Goal: Information Seeking & Learning: Learn about a topic

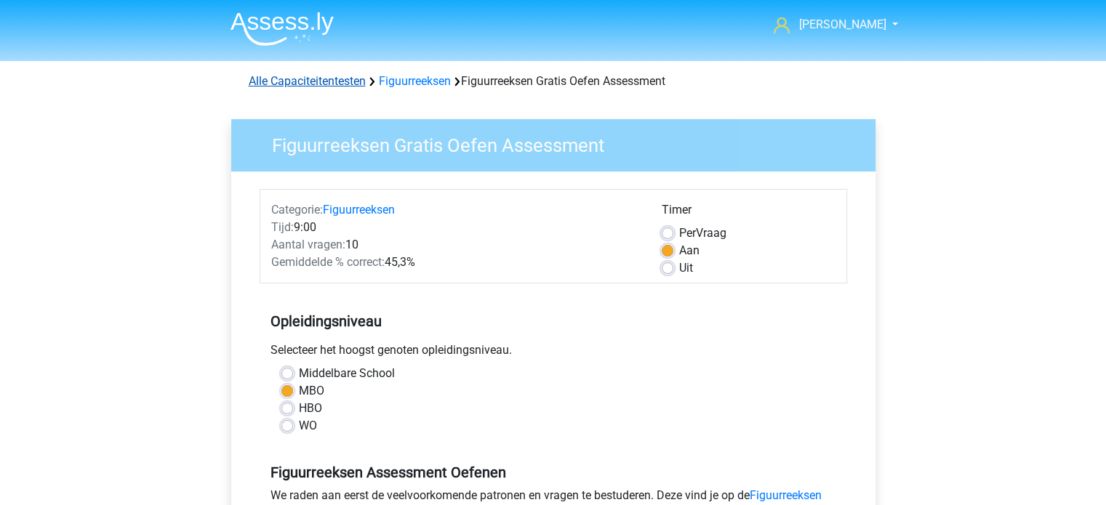
click at [317, 81] on link "Alle Capaciteitentesten" at bounding box center [307, 81] width 117 height 14
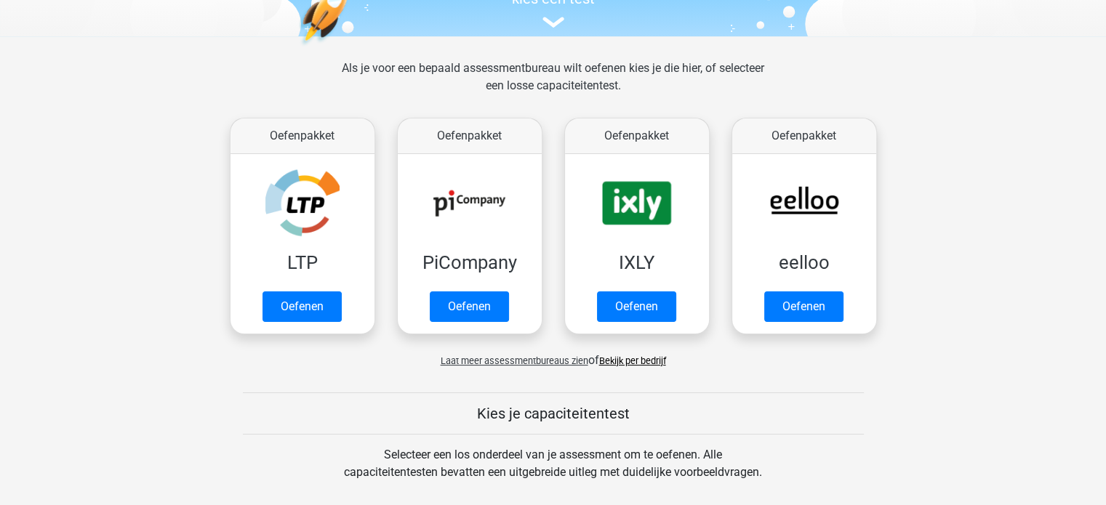
scroll to position [180, 0]
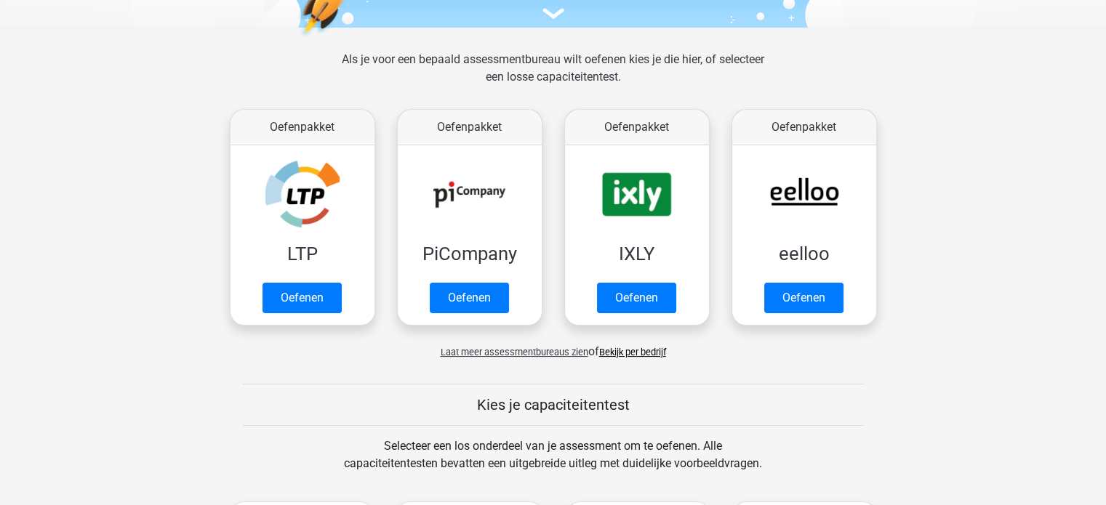
click at [494, 353] on span "Laat meer assessmentbureaus zien" at bounding box center [514, 352] width 148 height 11
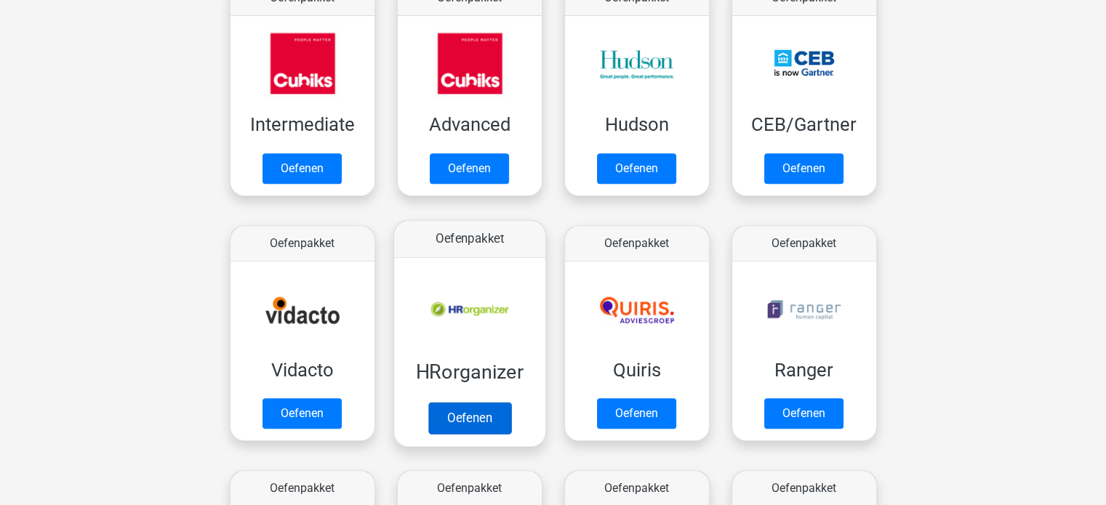
scroll to position [616, 0]
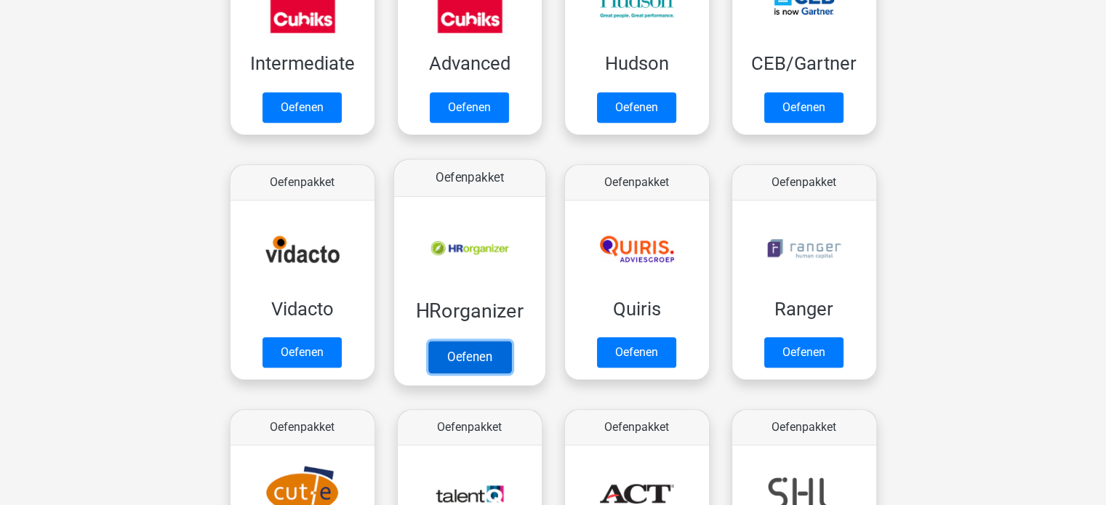
click at [474, 361] on link "Oefenen" at bounding box center [468, 357] width 83 height 32
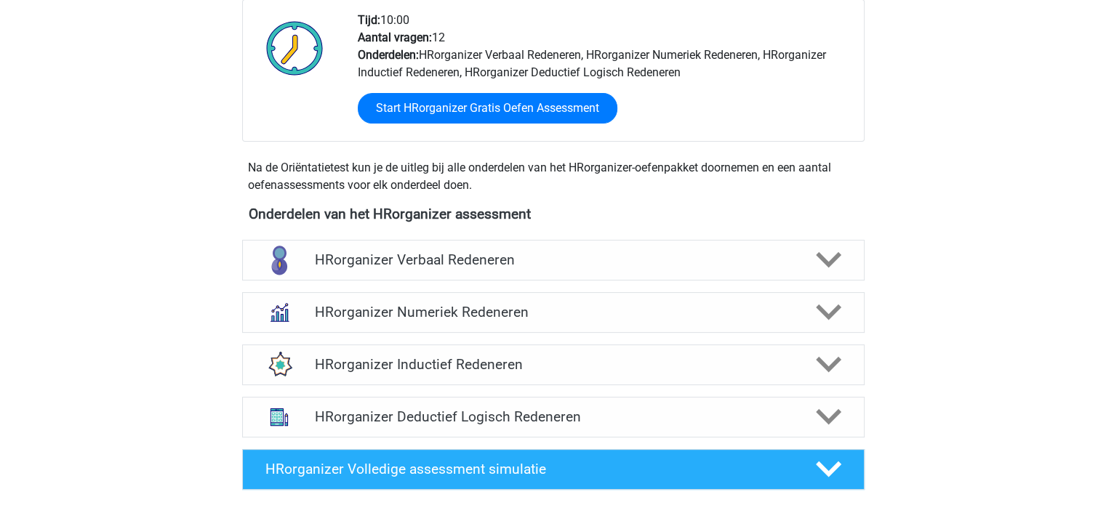
scroll to position [436, 0]
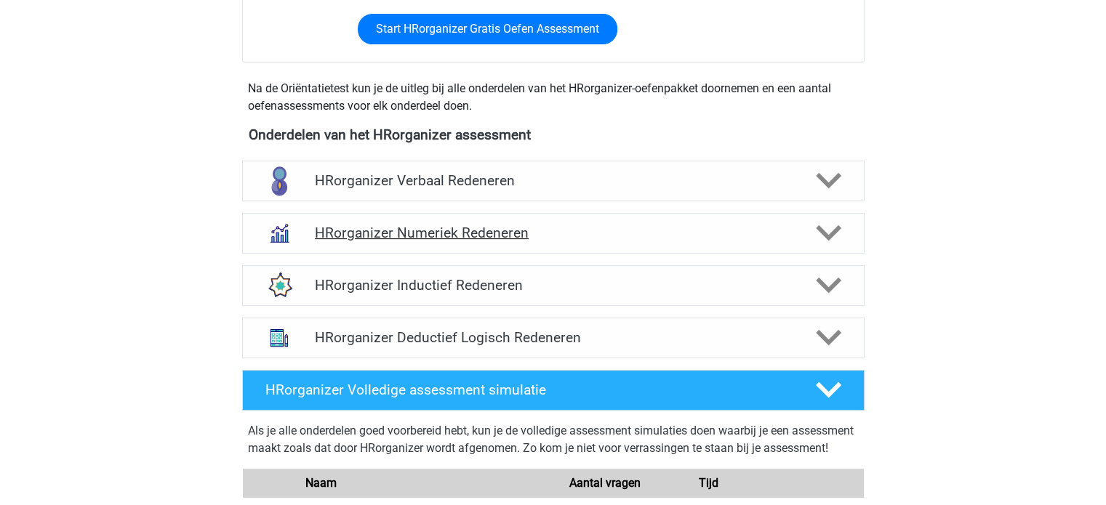
click at [381, 241] on h4 "HRorganizer Numeriek Redeneren" at bounding box center [553, 233] width 476 height 17
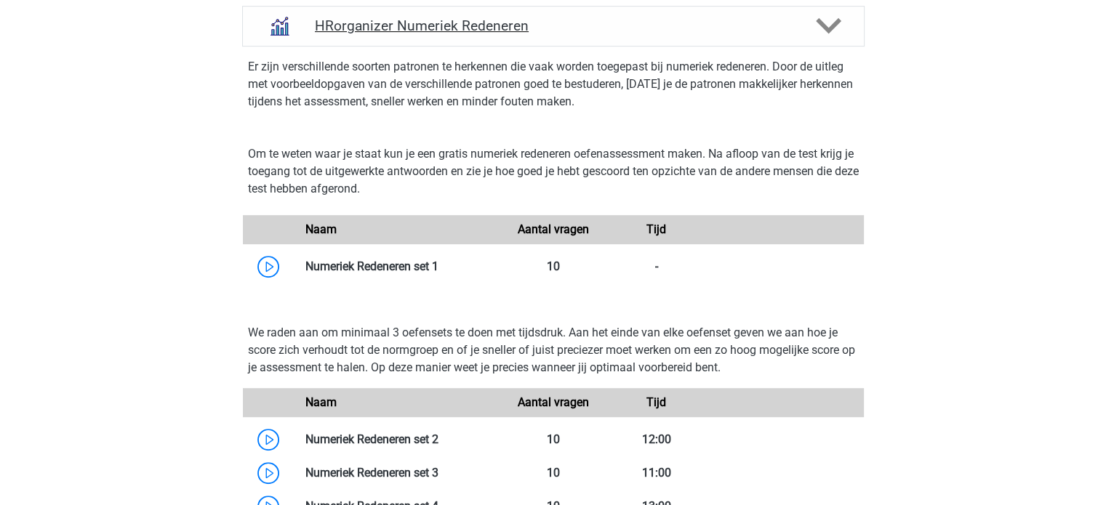
scroll to position [727, 0]
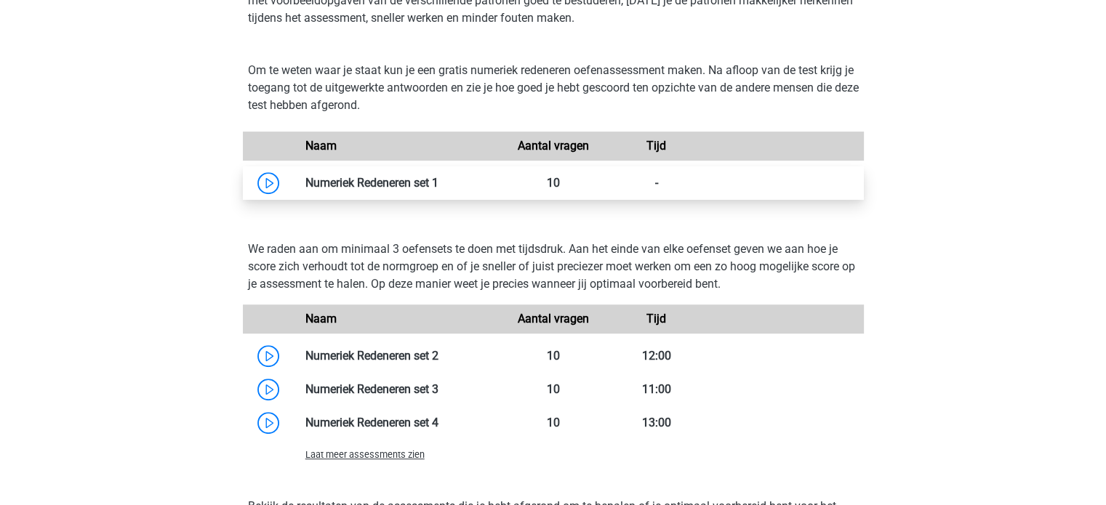
click at [438, 190] on link at bounding box center [438, 183] width 0 height 14
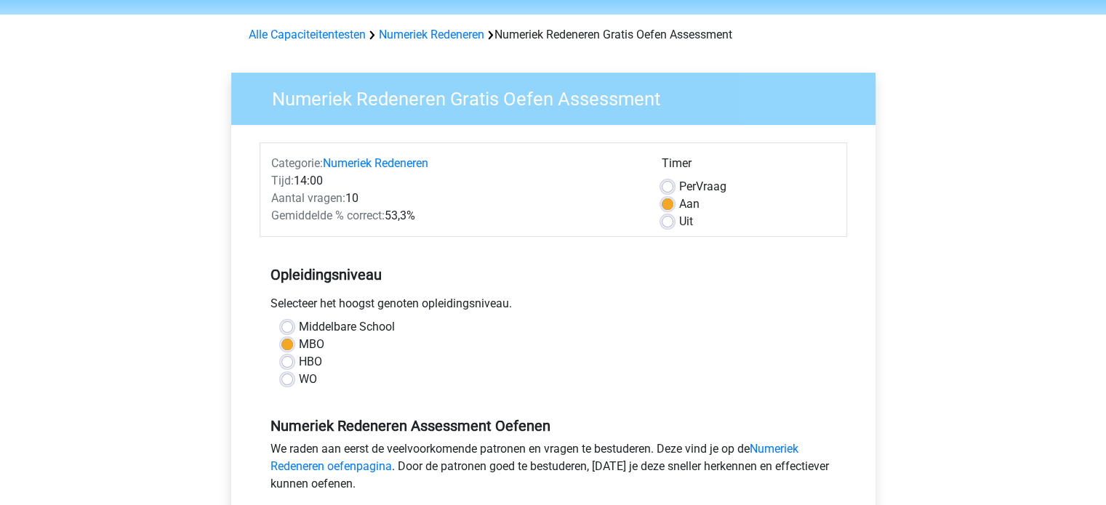
scroll to position [73, 0]
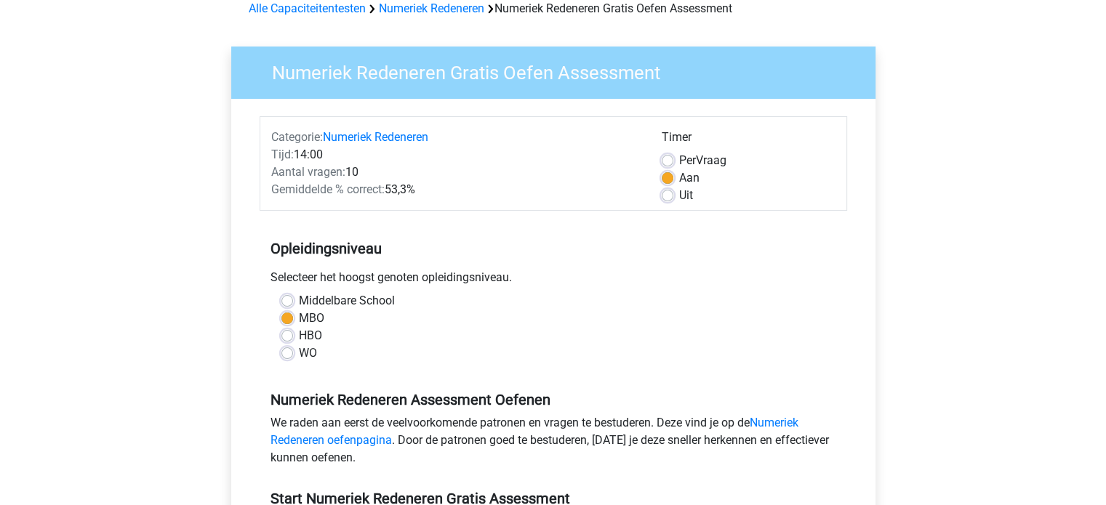
click at [679, 196] on label "Uit" at bounding box center [686, 195] width 14 height 17
click at [664, 196] on input "Uit" at bounding box center [667, 194] width 12 height 15
radio input "true"
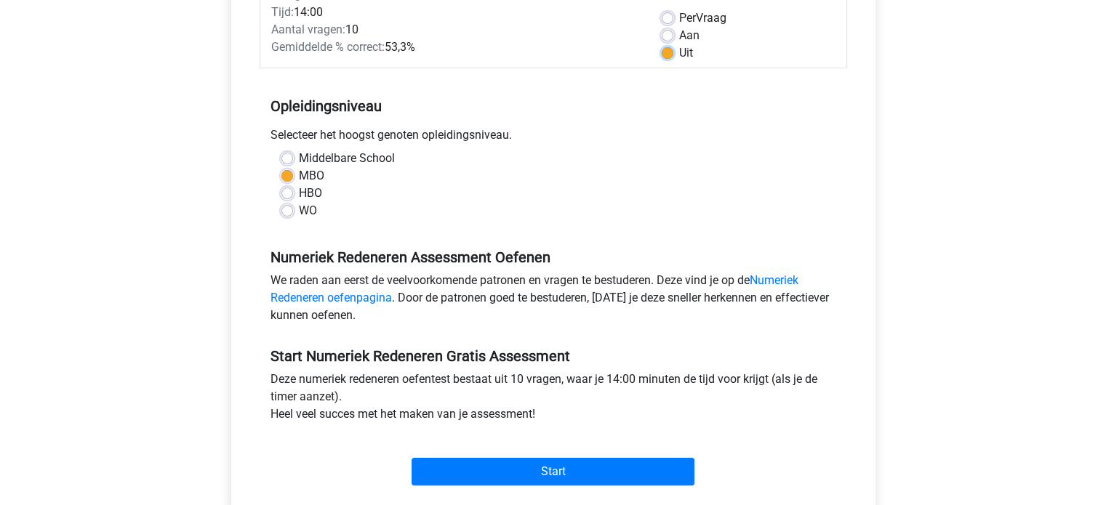
scroll to position [218, 0]
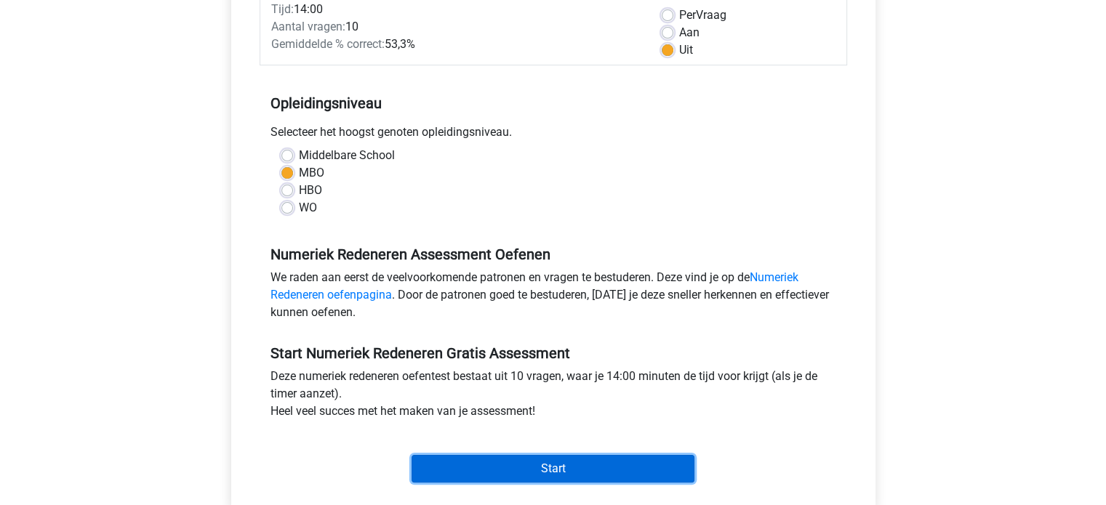
click at [554, 473] on input "Start" at bounding box center [552, 469] width 283 height 28
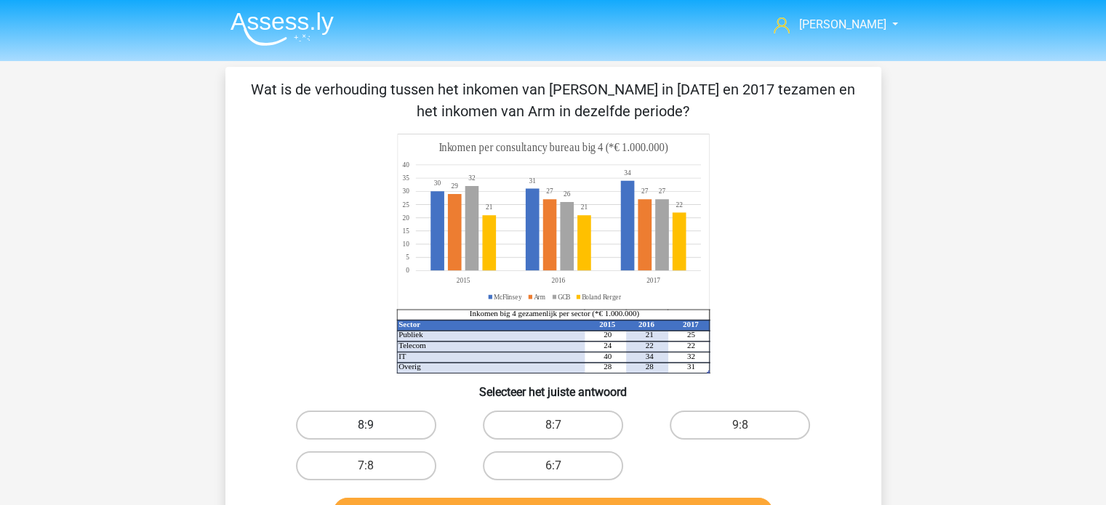
click at [390, 427] on label "8:9" at bounding box center [366, 425] width 140 height 29
click at [375, 427] on input "8:9" at bounding box center [370, 429] width 9 height 9
radio input "true"
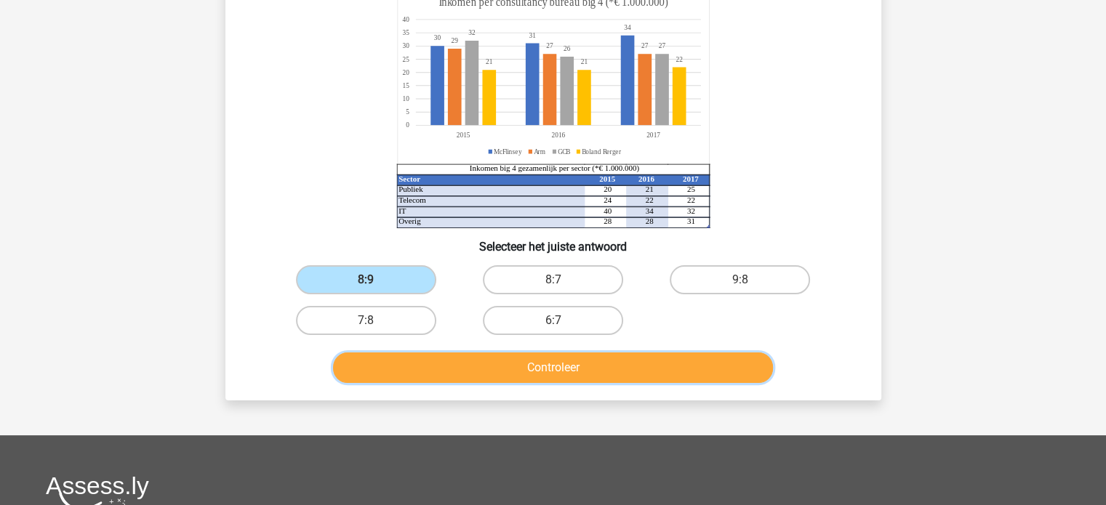
click at [555, 369] on button "Controleer" at bounding box center [553, 368] width 440 height 31
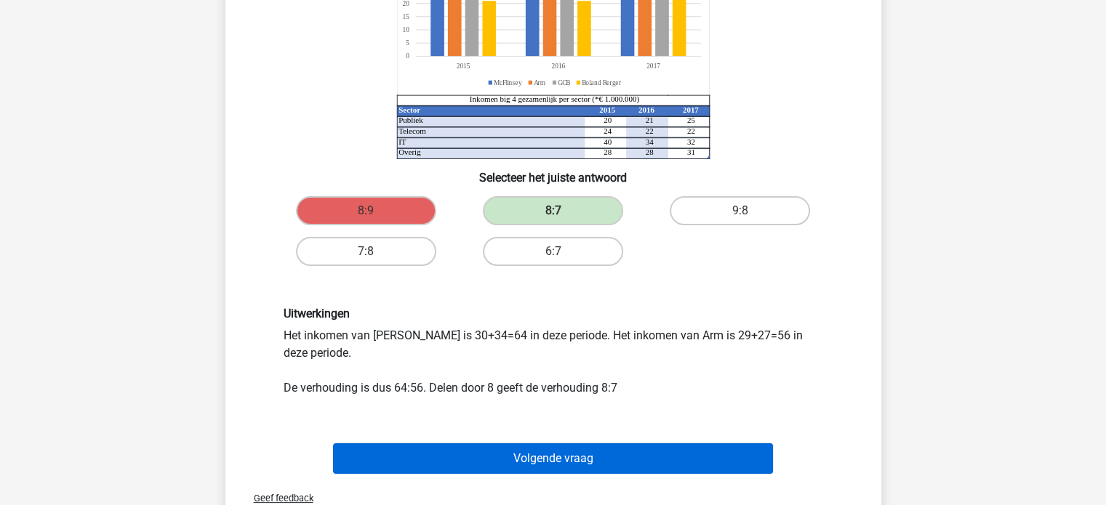
scroll to position [363, 0]
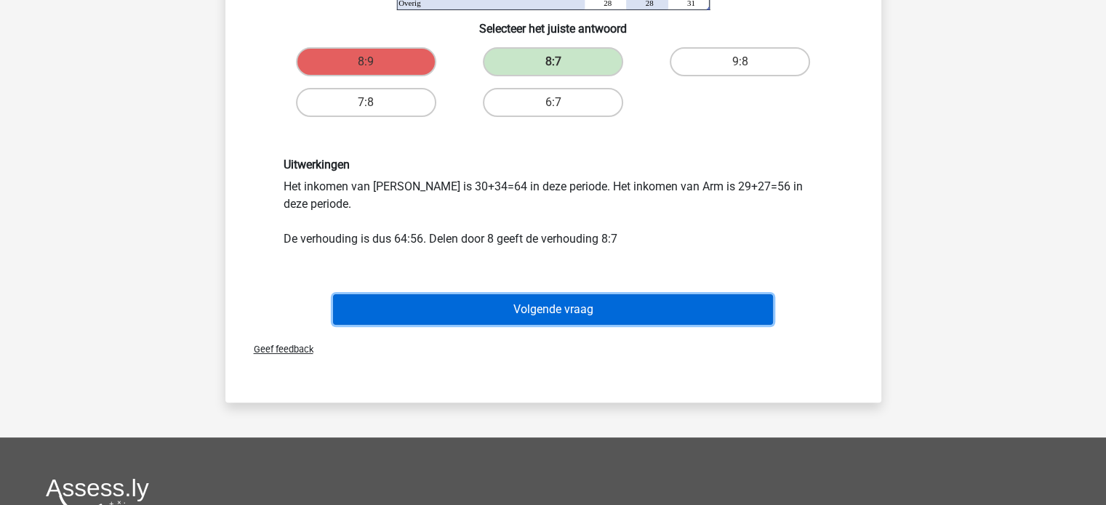
click at [639, 303] on button "Volgende vraag" at bounding box center [553, 309] width 440 height 31
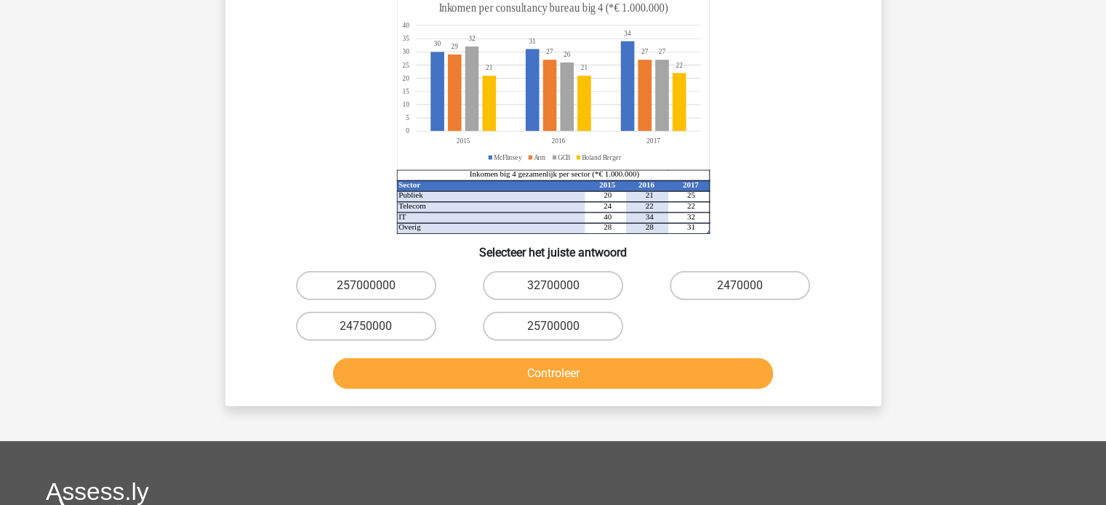
scroll to position [218, 0]
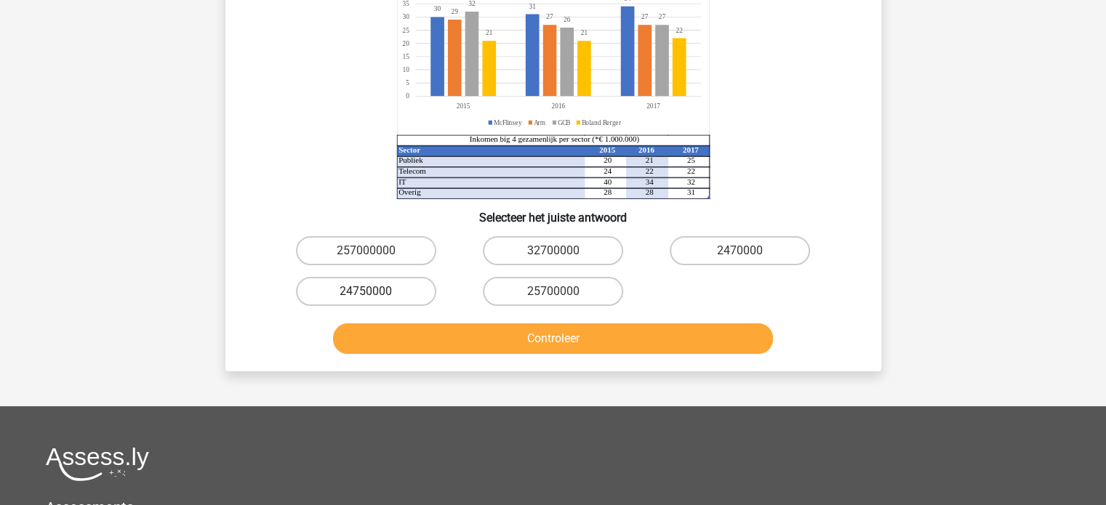
click at [366, 286] on label "24750000" at bounding box center [366, 291] width 140 height 29
click at [366, 291] on input "24750000" at bounding box center [370, 295] width 9 height 9
radio input "true"
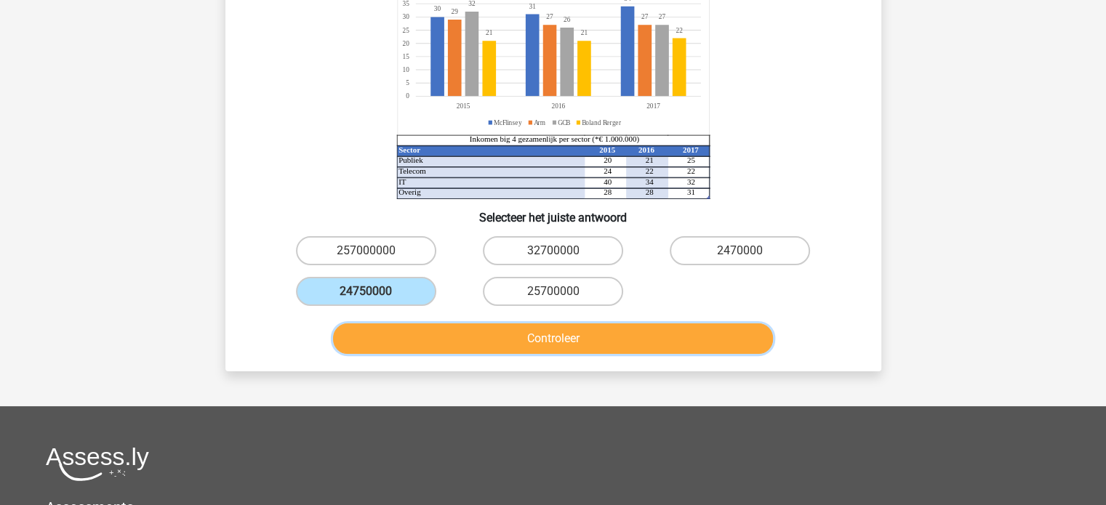
click at [575, 340] on button "Controleer" at bounding box center [553, 338] width 440 height 31
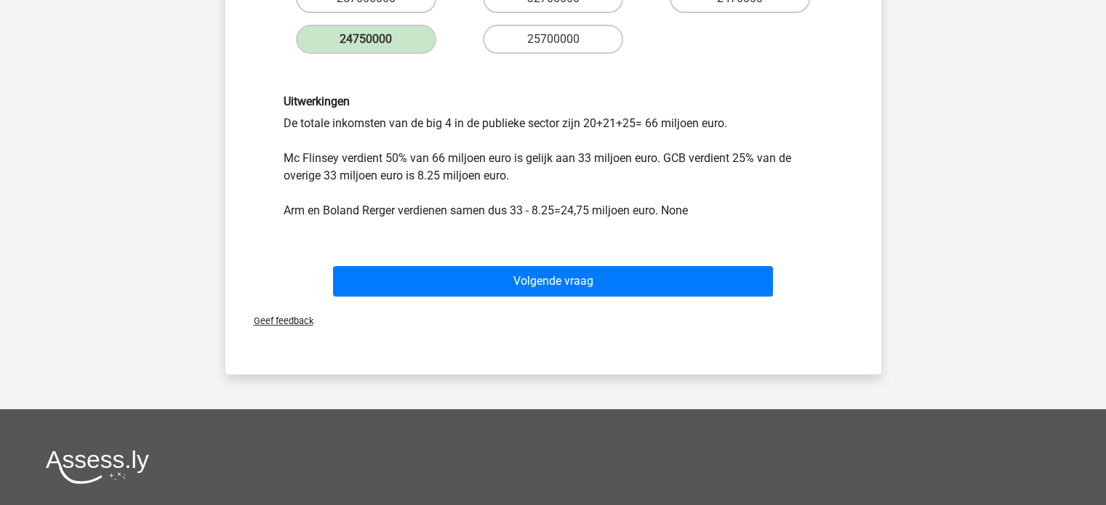
scroll to position [509, 0]
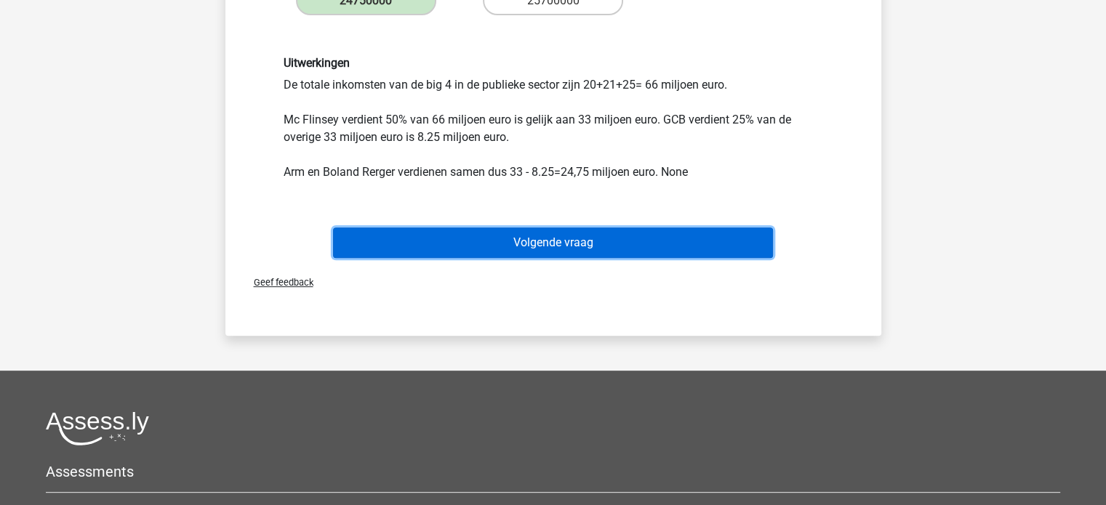
click at [581, 249] on button "Volgende vraag" at bounding box center [553, 243] width 440 height 31
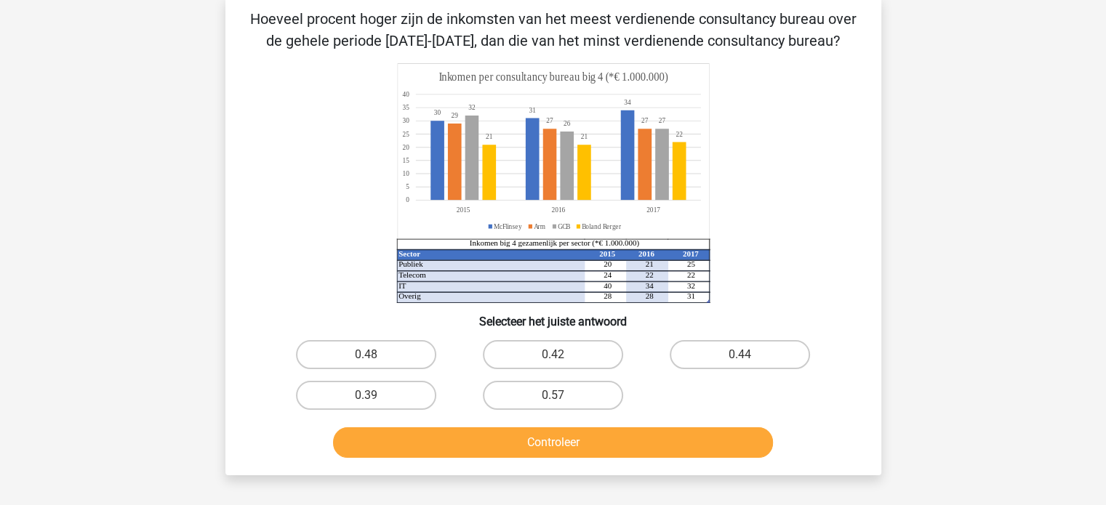
scroll to position [67, 0]
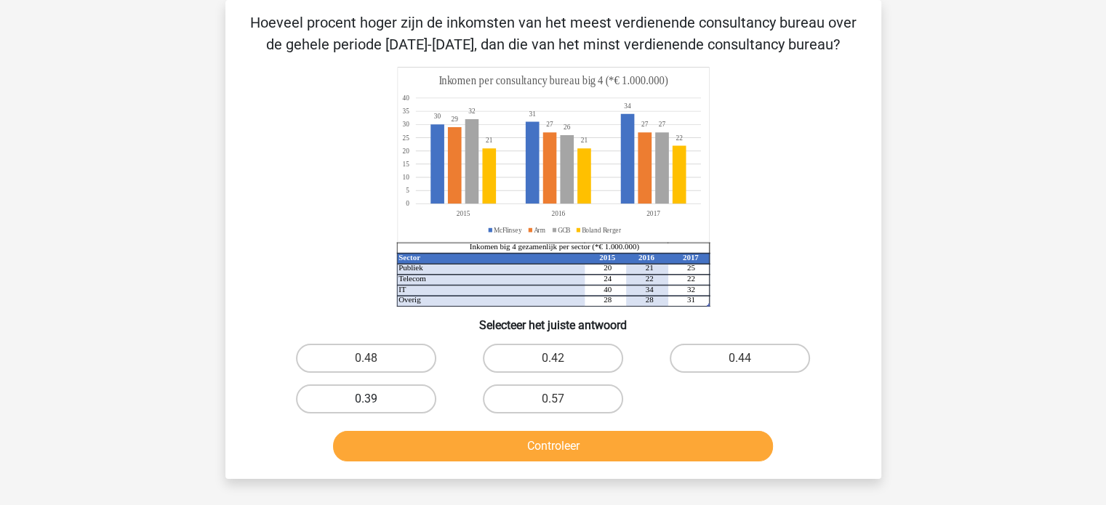
click at [337, 395] on label "0.39" at bounding box center [366, 399] width 140 height 29
click at [366, 399] on input "0.39" at bounding box center [370, 403] width 9 height 9
radio input "true"
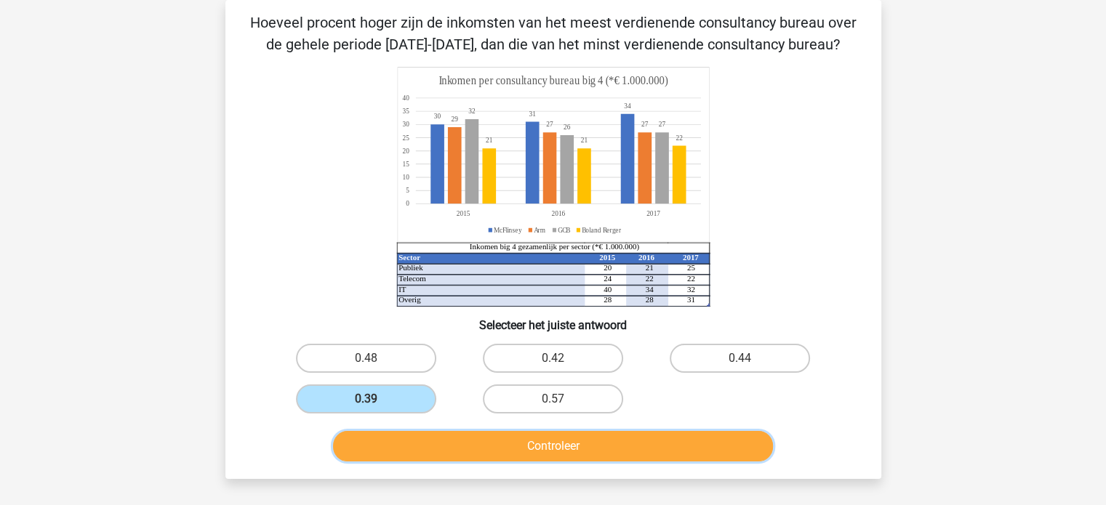
click at [552, 454] on button "Controleer" at bounding box center [553, 446] width 440 height 31
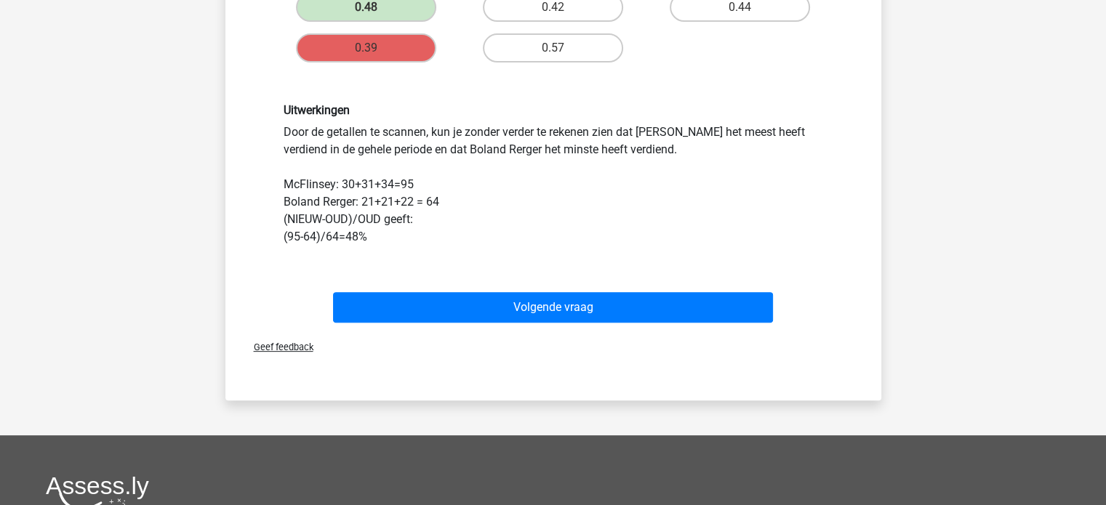
scroll to position [509, 0]
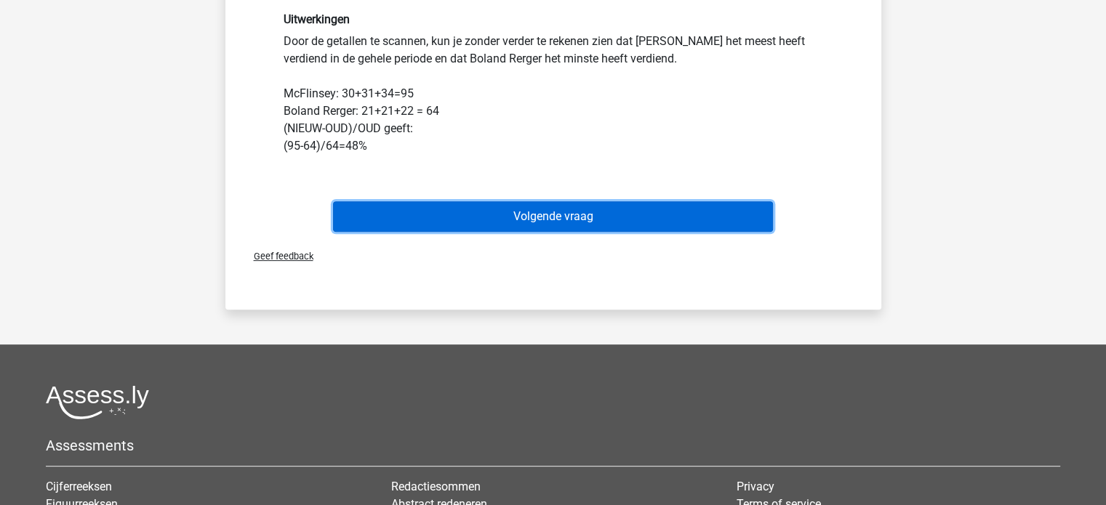
click at [557, 225] on button "Volgende vraag" at bounding box center [553, 216] width 440 height 31
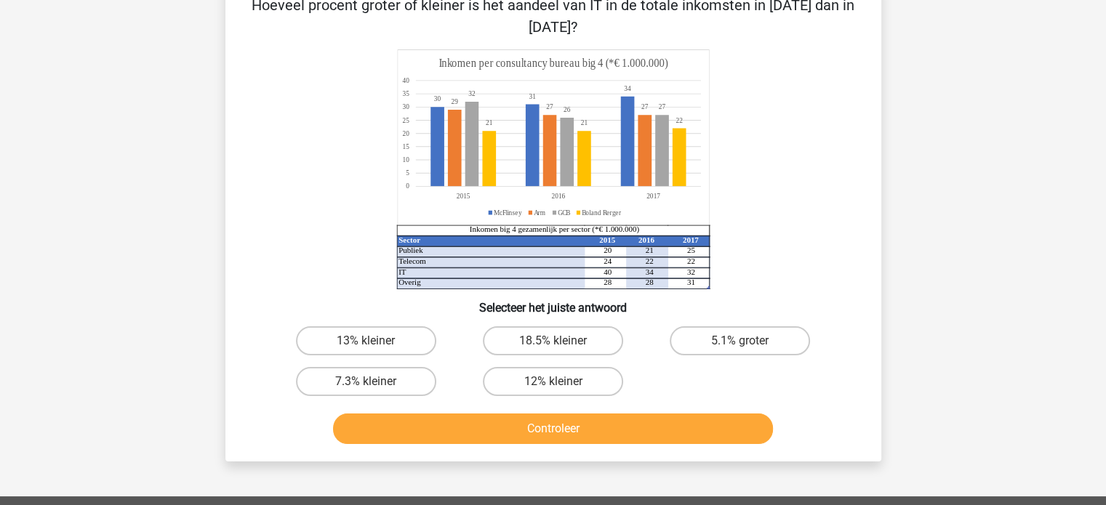
scroll to position [67, 0]
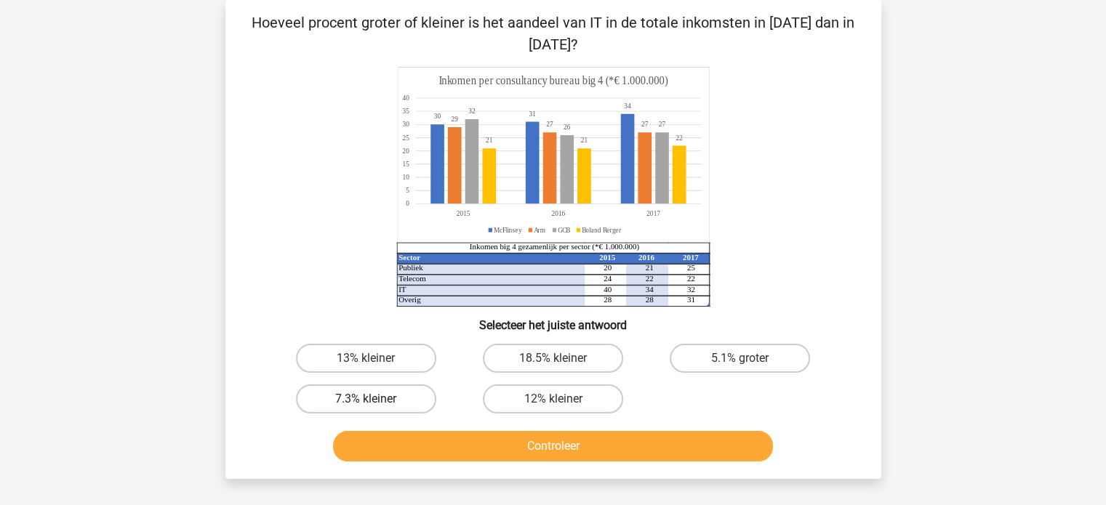
click at [382, 401] on label "7.3% kleiner" at bounding box center [366, 399] width 140 height 29
click at [375, 401] on input "7.3% kleiner" at bounding box center [370, 403] width 9 height 9
radio input "true"
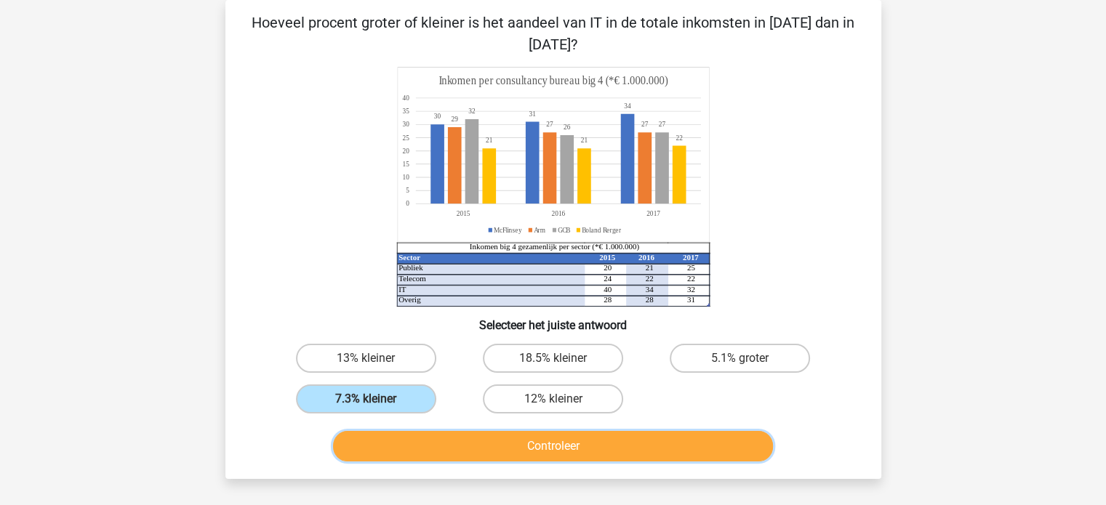
click at [598, 454] on button "Controleer" at bounding box center [553, 446] width 440 height 31
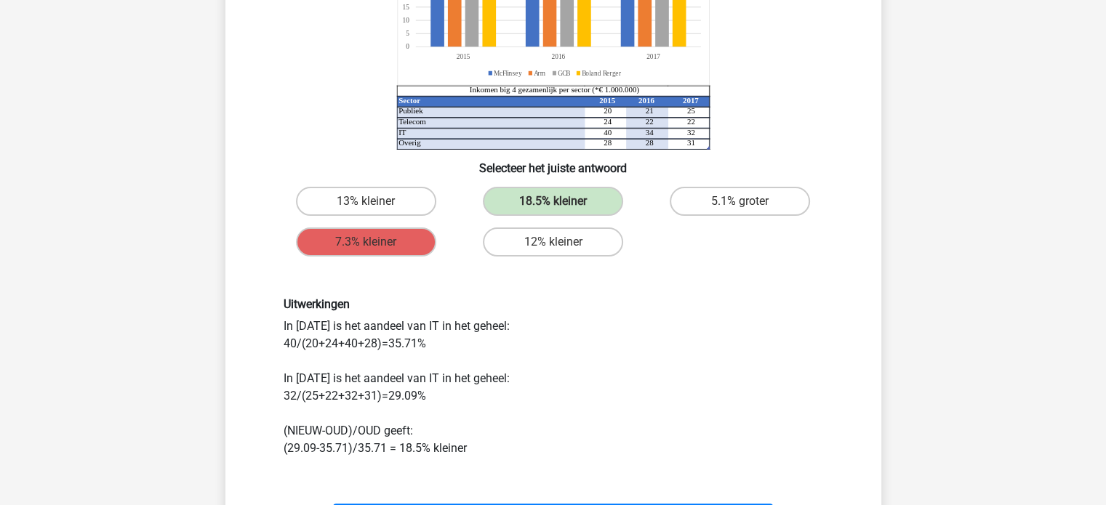
scroll to position [285, 0]
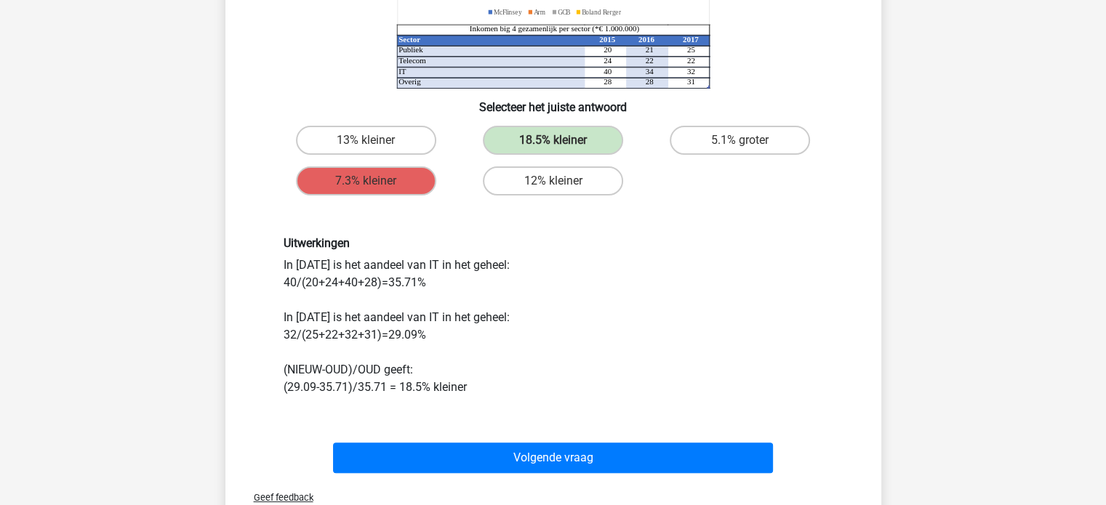
click at [544, 377] on div "Uitwerkingen In 2015 is het aandeel van IT in het geheel: 40/(20+24+40+28)=35.7…" at bounding box center [553, 315] width 561 height 159
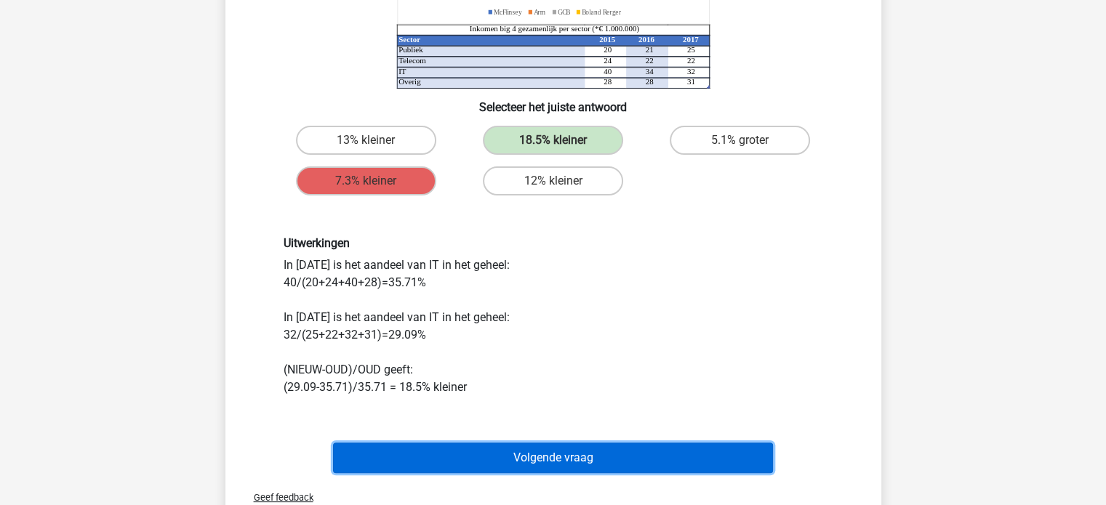
click at [579, 464] on button "Volgende vraag" at bounding box center [553, 458] width 440 height 31
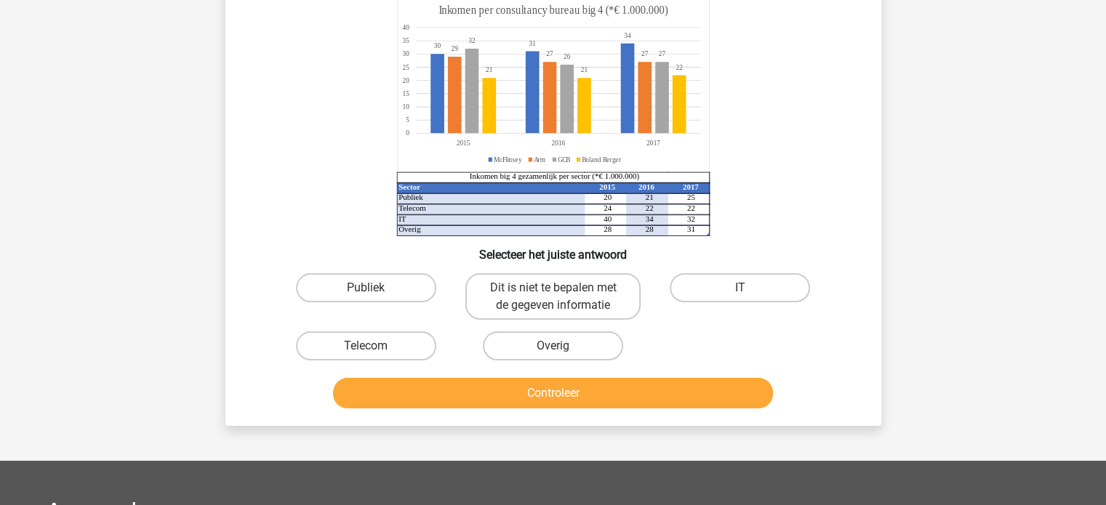
scroll to position [67, 0]
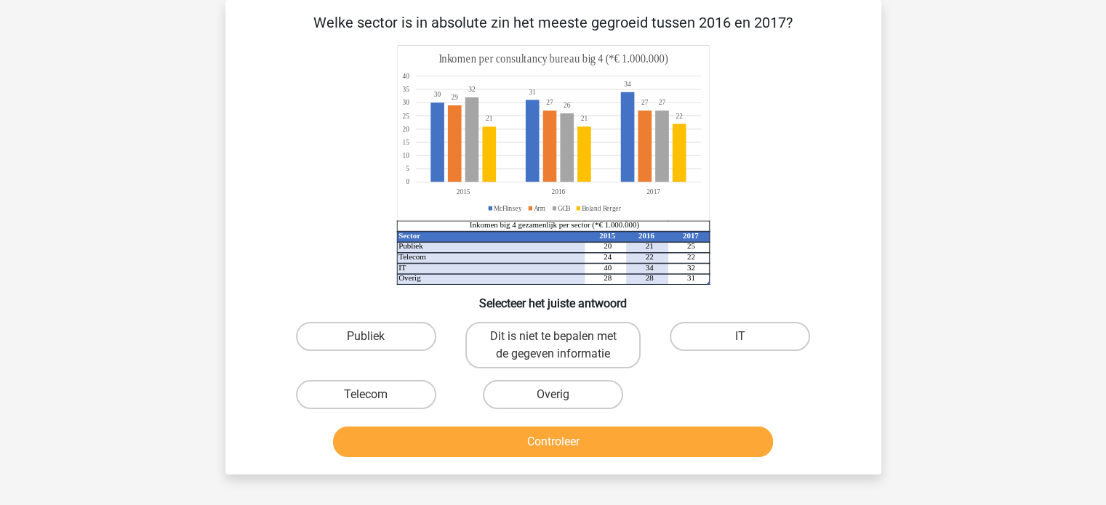
click at [367, 337] on input "Publiek" at bounding box center [370, 341] width 9 height 9
radio input "true"
click at [533, 448] on button "Controleer" at bounding box center [553, 442] width 440 height 31
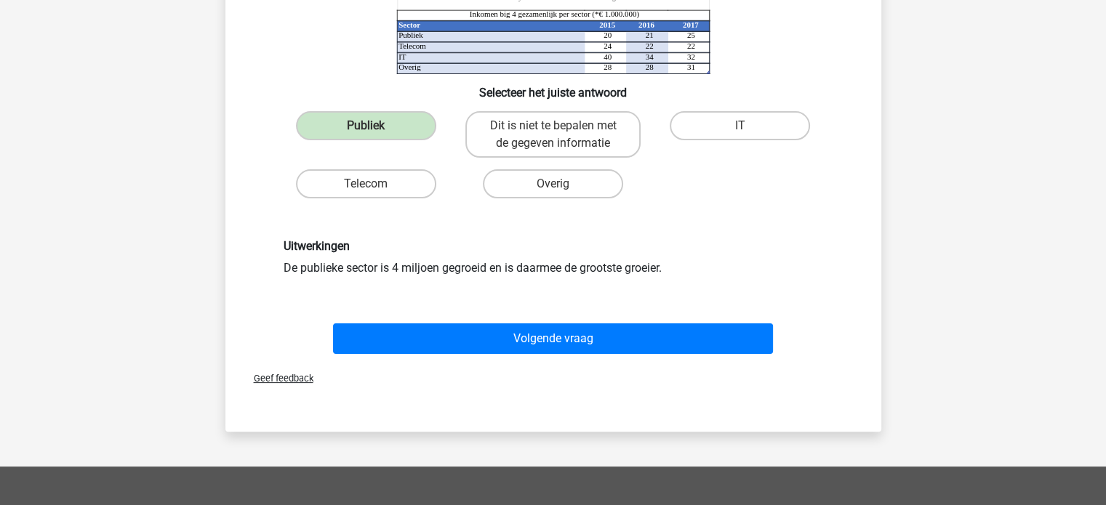
scroll to position [285, 0]
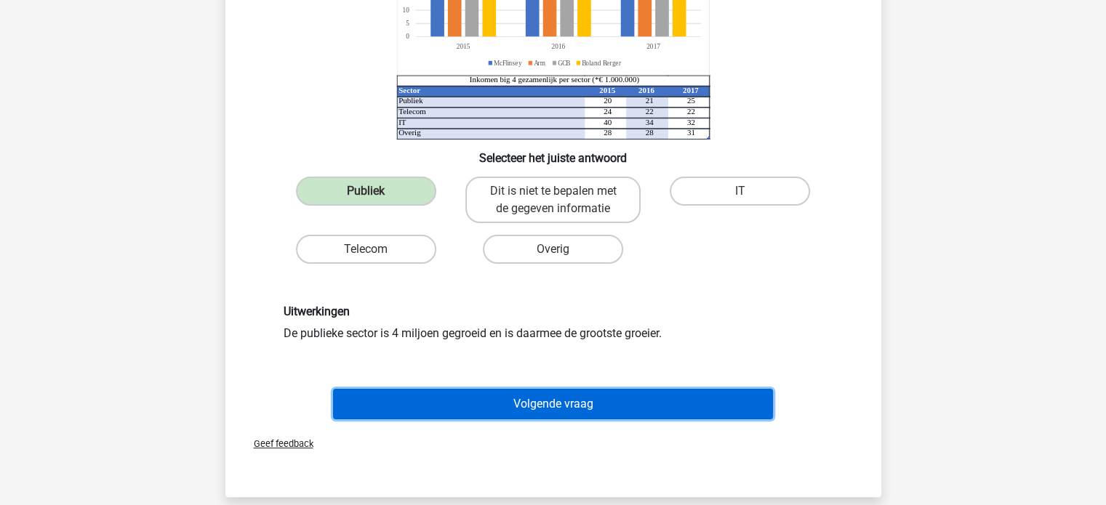
click at [561, 400] on button "Volgende vraag" at bounding box center [553, 404] width 440 height 31
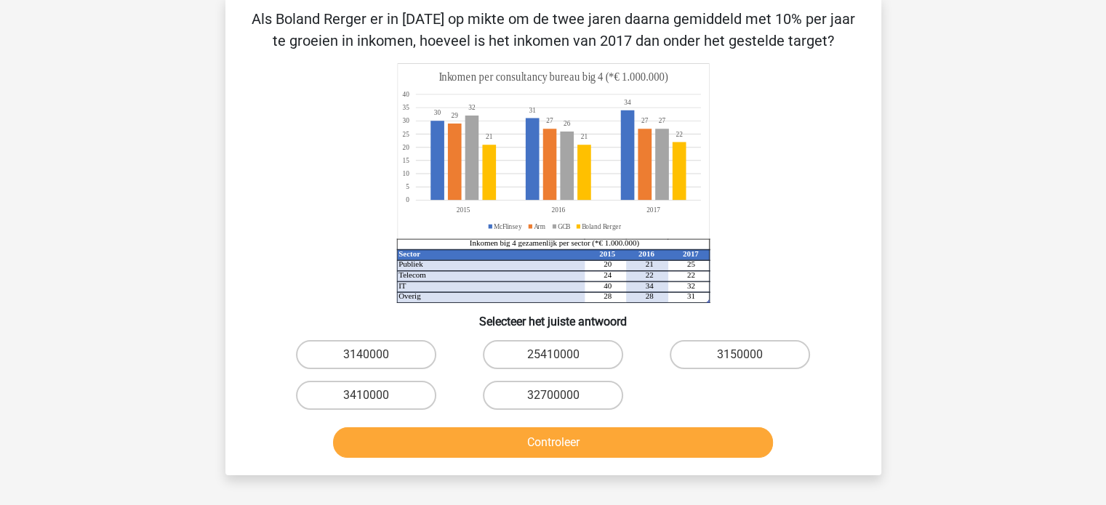
scroll to position [67, 0]
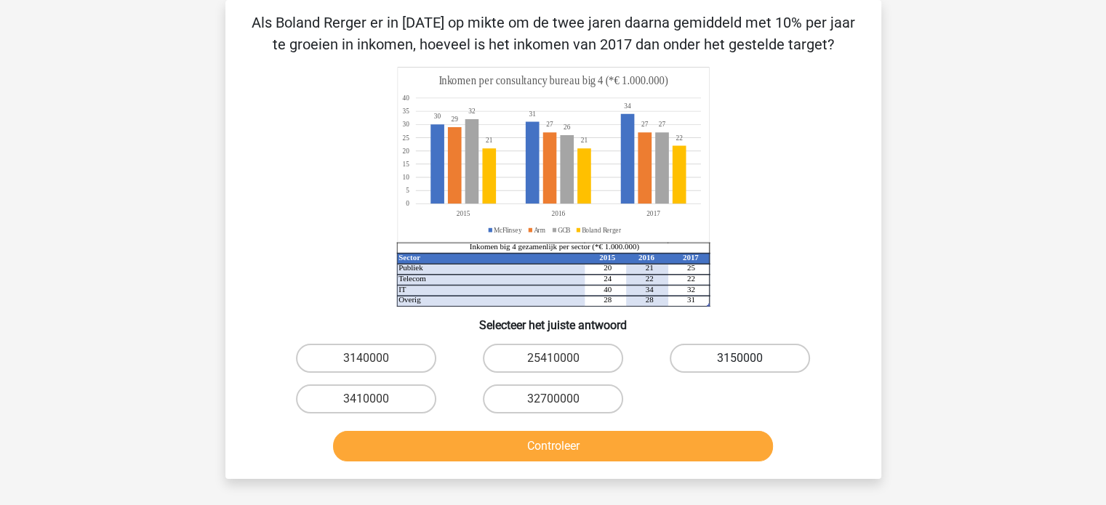
drag, startPoint x: 735, startPoint y: 357, endPoint x: 712, endPoint y: 408, distance: 56.3
click at [736, 357] on label "3150000" at bounding box center [739, 358] width 140 height 29
click at [740, 358] on input "3150000" at bounding box center [744, 362] width 9 height 9
radio input "true"
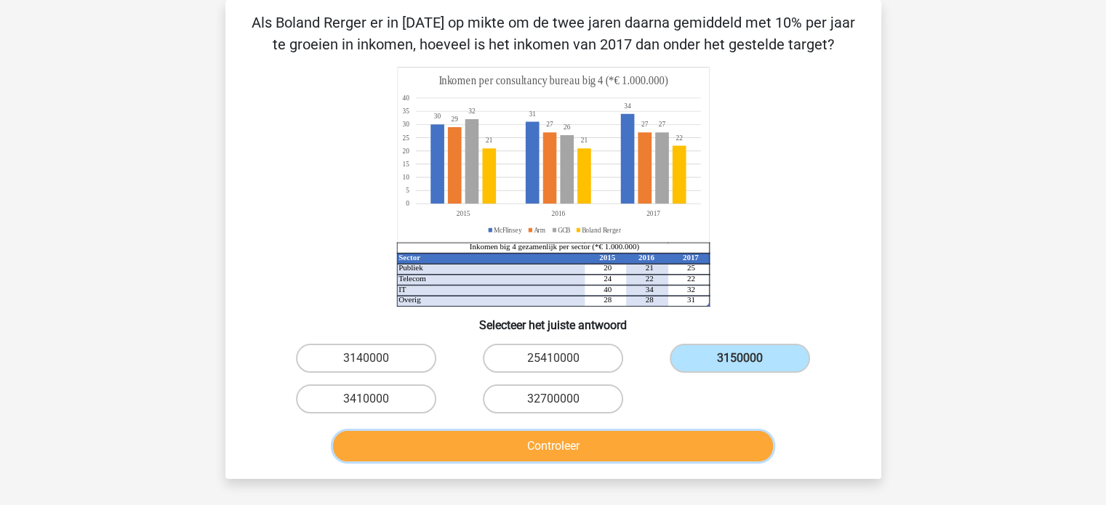
click at [653, 445] on button "Controleer" at bounding box center [553, 446] width 440 height 31
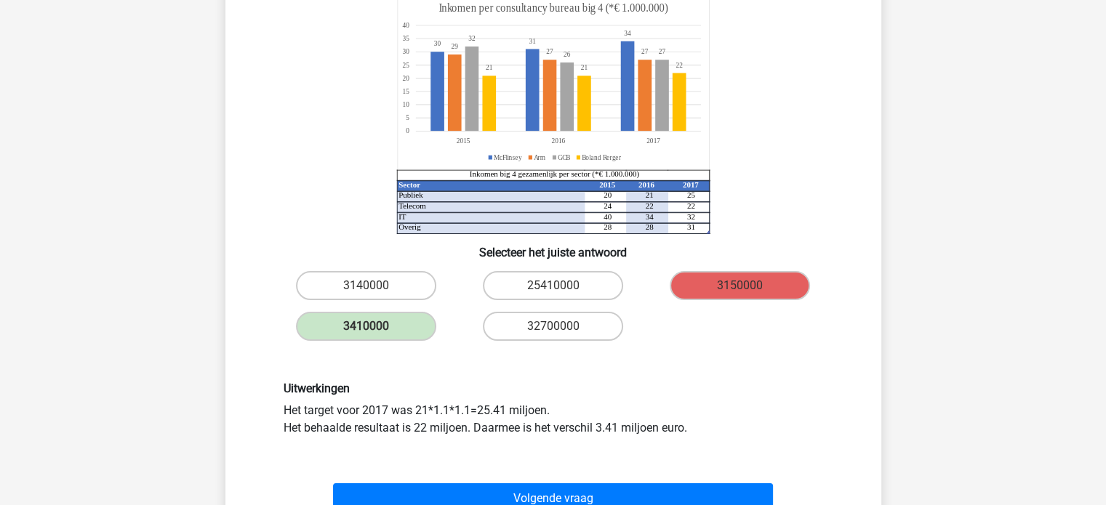
scroll to position [212, 0]
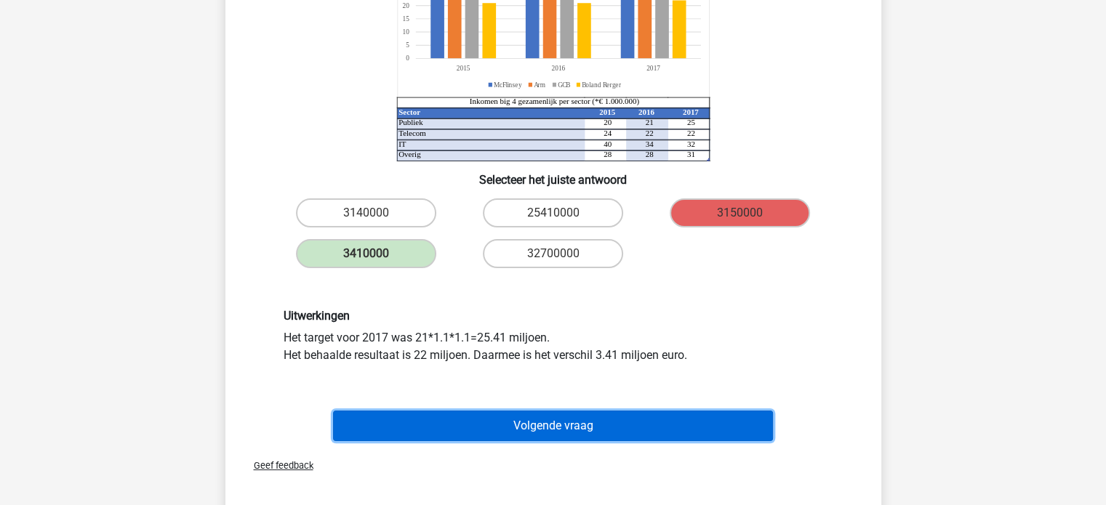
click at [573, 415] on button "Volgende vraag" at bounding box center [553, 426] width 440 height 31
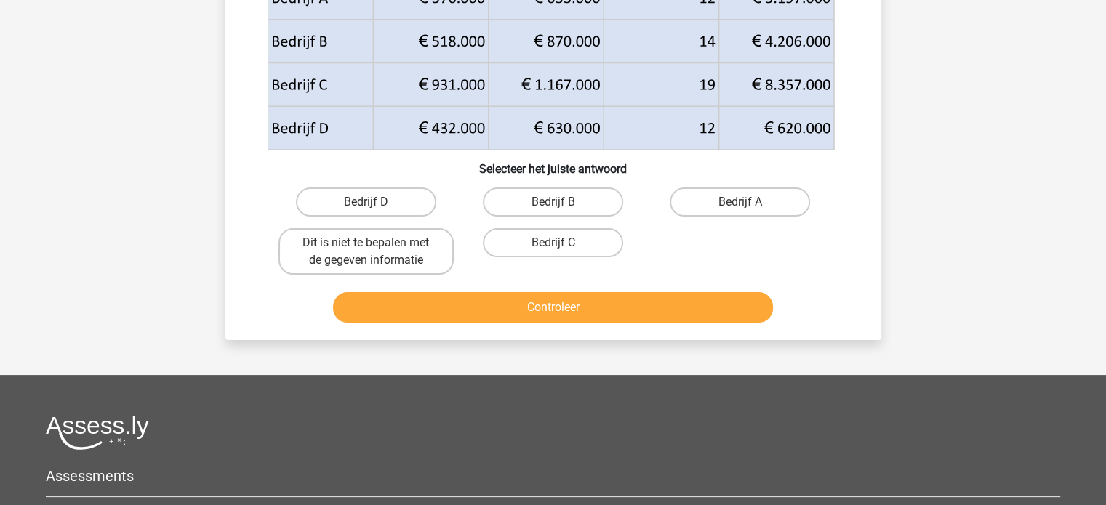
scroll to position [218, 0]
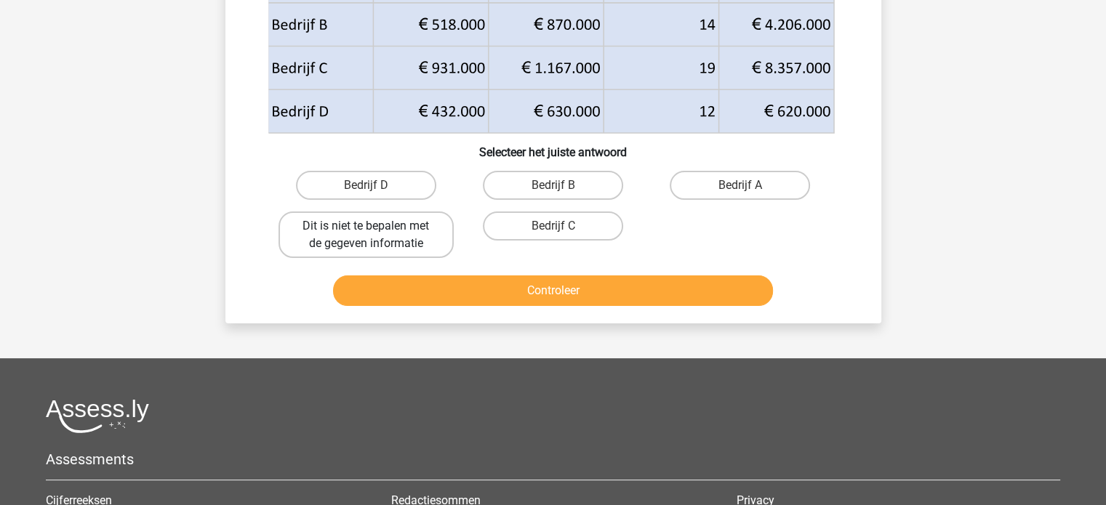
click at [395, 225] on label "Dit is niet te bepalen met de gegeven informatie" at bounding box center [365, 235] width 175 height 47
click at [375, 226] on input "Dit is niet te bepalen met de gegeven informatie" at bounding box center [370, 230] width 9 height 9
radio input "true"
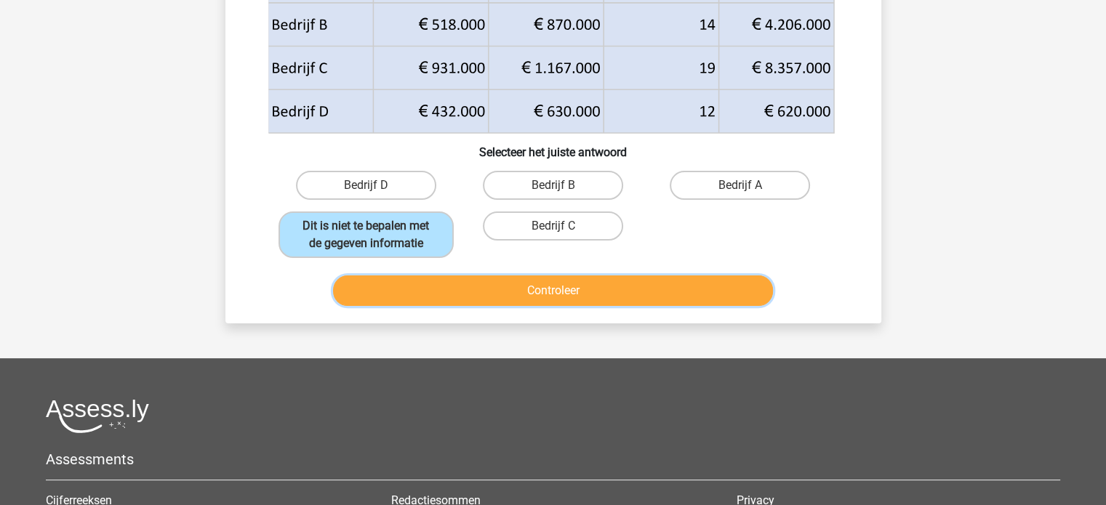
click at [541, 290] on button "Controleer" at bounding box center [553, 290] width 440 height 31
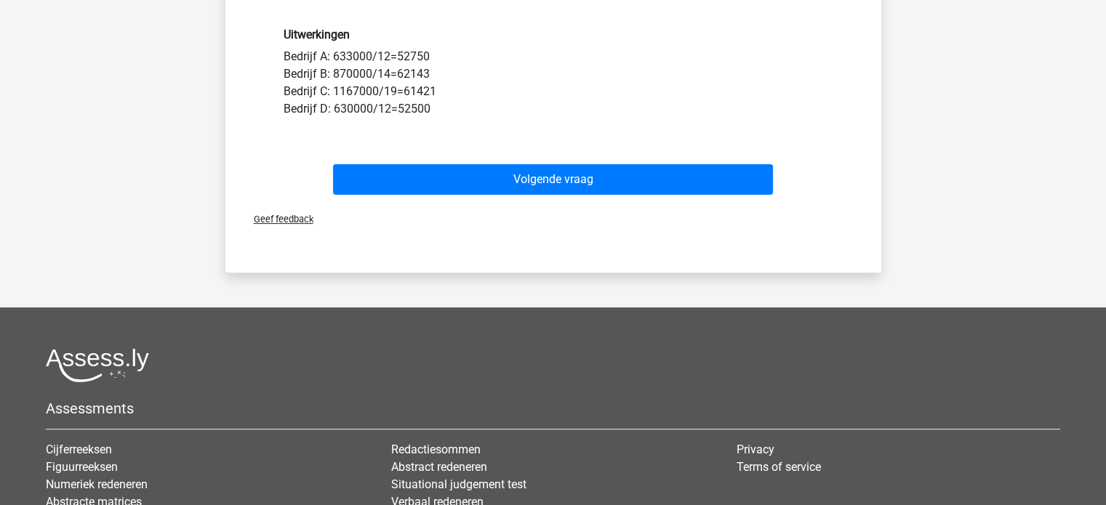
scroll to position [509, 0]
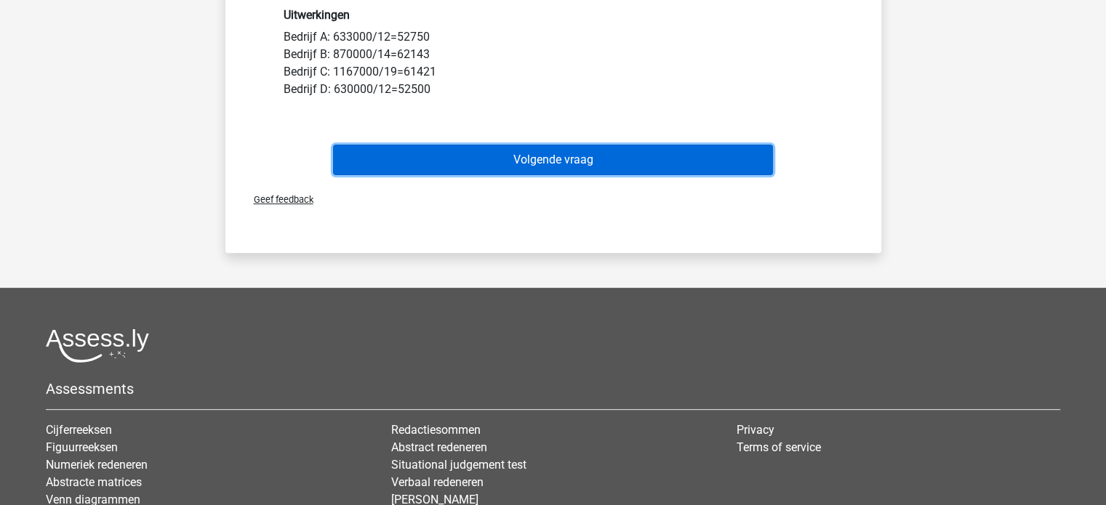
click at [566, 168] on button "Volgende vraag" at bounding box center [553, 160] width 440 height 31
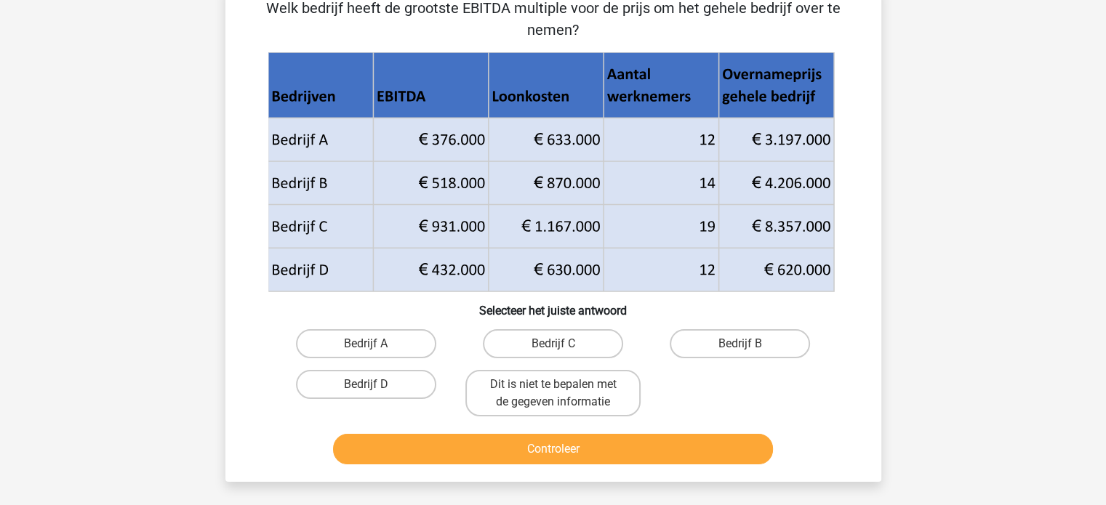
scroll to position [67, 0]
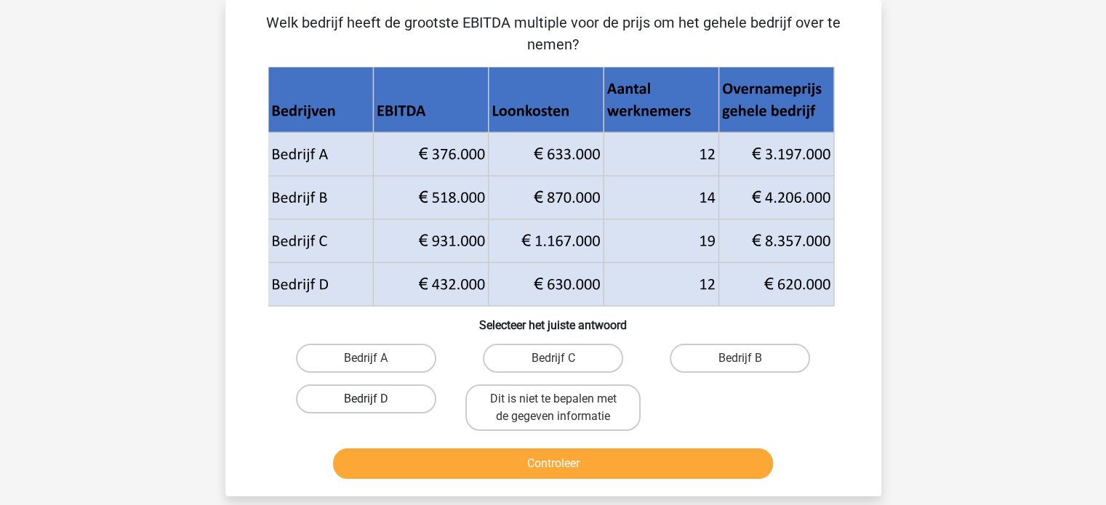
click at [377, 398] on label "Bedrijf D" at bounding box center [366, 399] width 140 height 29
click at [375, 399] on input "Bedrijf D" at bounding box center [370, 403] width 9 height 9
radio input "true"
click at [526, 462] on button "Controleer" at bounding box center [553, 463] width 440 height 31
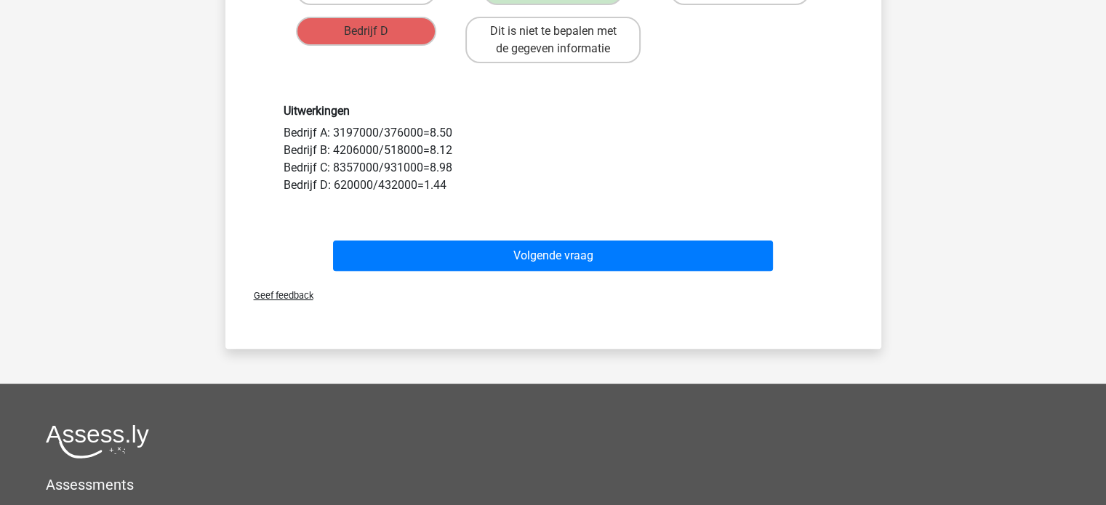
scroll to position [436, 0]
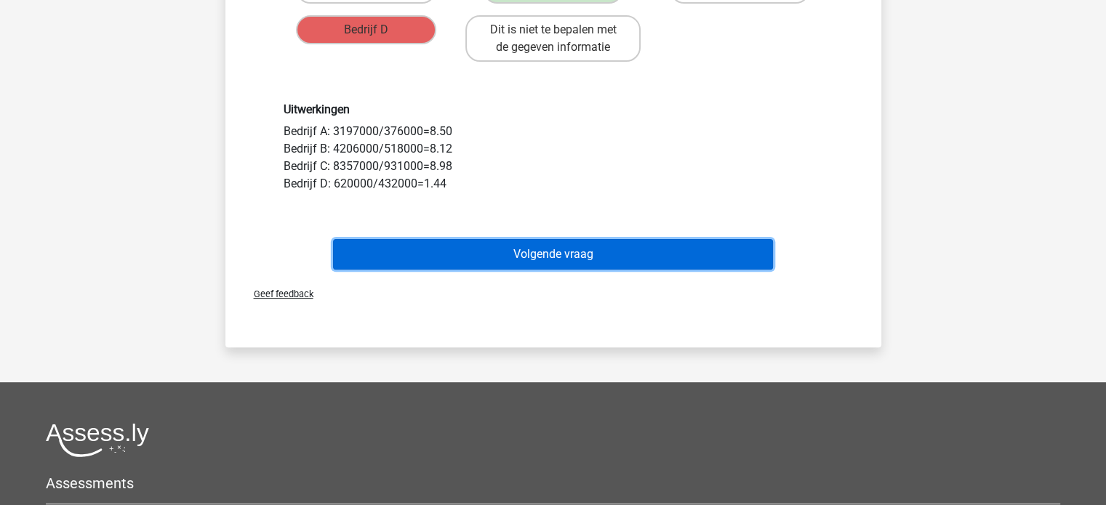
click at [577, 266] on button "Volgende vraag" at bounding box center [553, 254] width 440 height 31
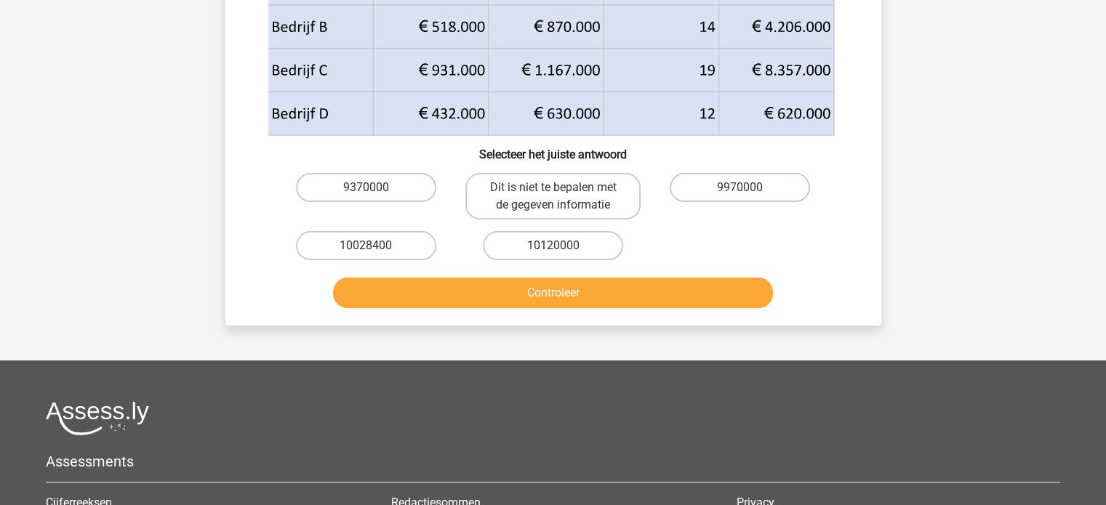
scroll to position [291, 0]
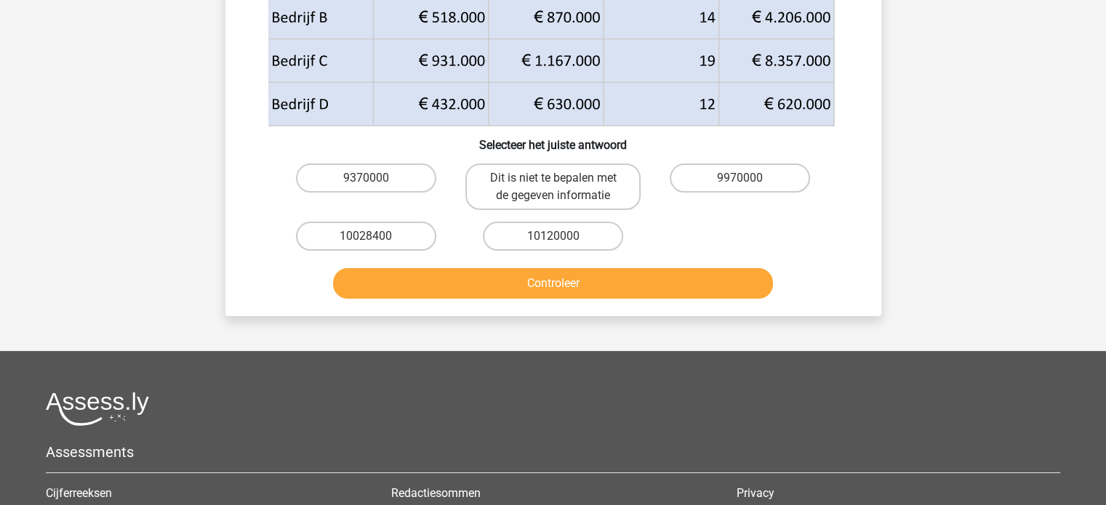
click at [494, 268] on button "Controleer" at bounding box center [553, 283] width 440 height 31
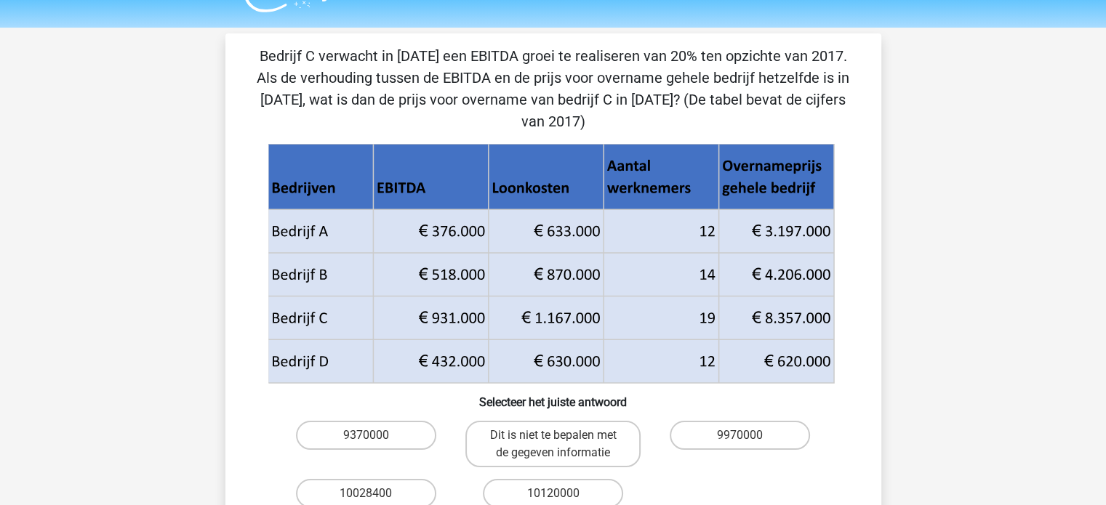
scroll to position [0, 0]
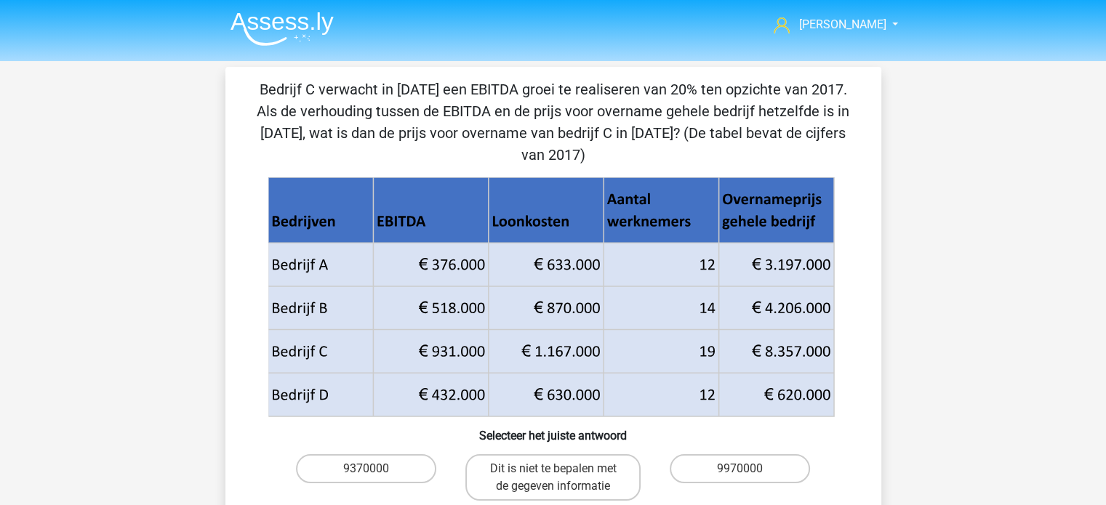
click at [919, 252] on div "Monique monique01vanderpalen@gmail.com Nederlands English" at bounding box center [553, 513] width 1106 height 1026
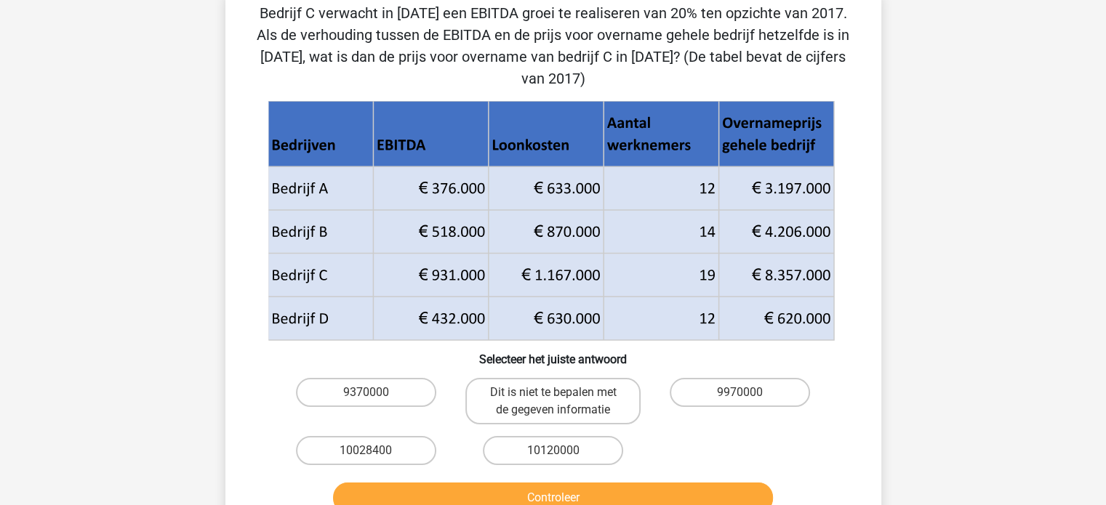
scroll to position [145, 0]
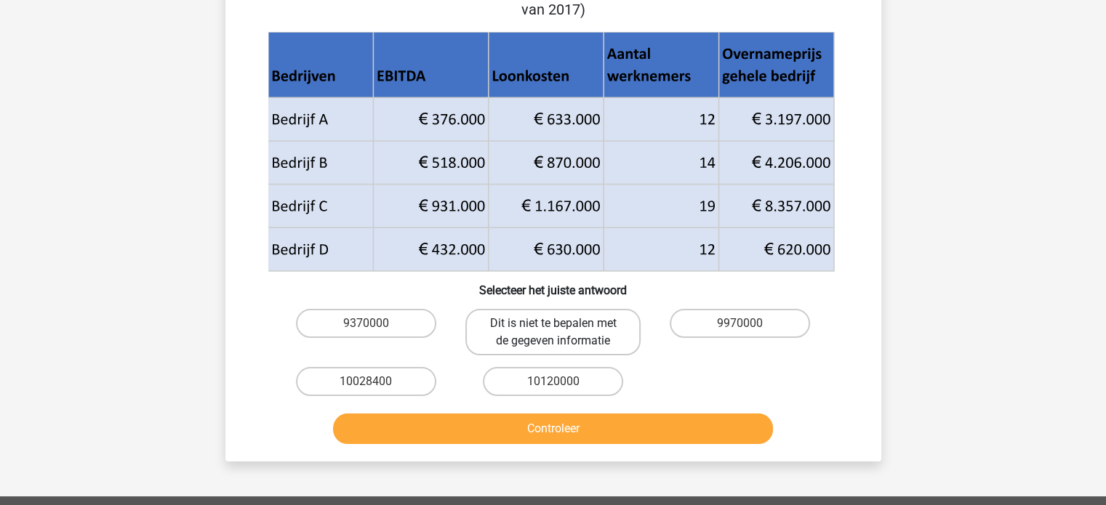
click at [515, 317] on label "Dit is niet te bepalen met de gegeven informatie" at bounding box center [552, 332] width 175 height 47
click at [552, 323] on input "Dit is niet te bepalen met de gegeven informatie" at bounding box center [556, 327] width 9 height 9
radio input "true"
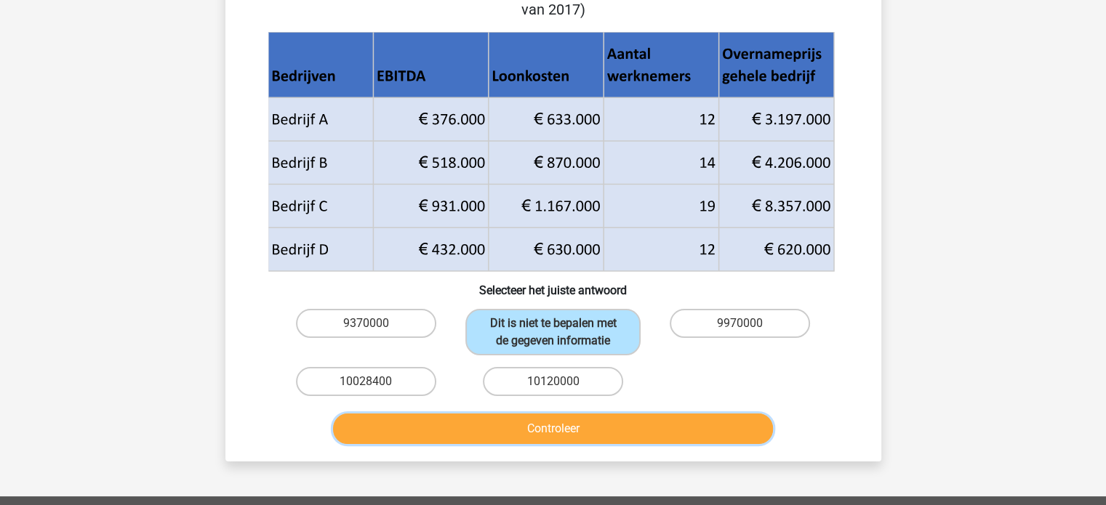
click at [529, 414] on button "Controleer" at bounding box center [553, 429] width 440 height 31
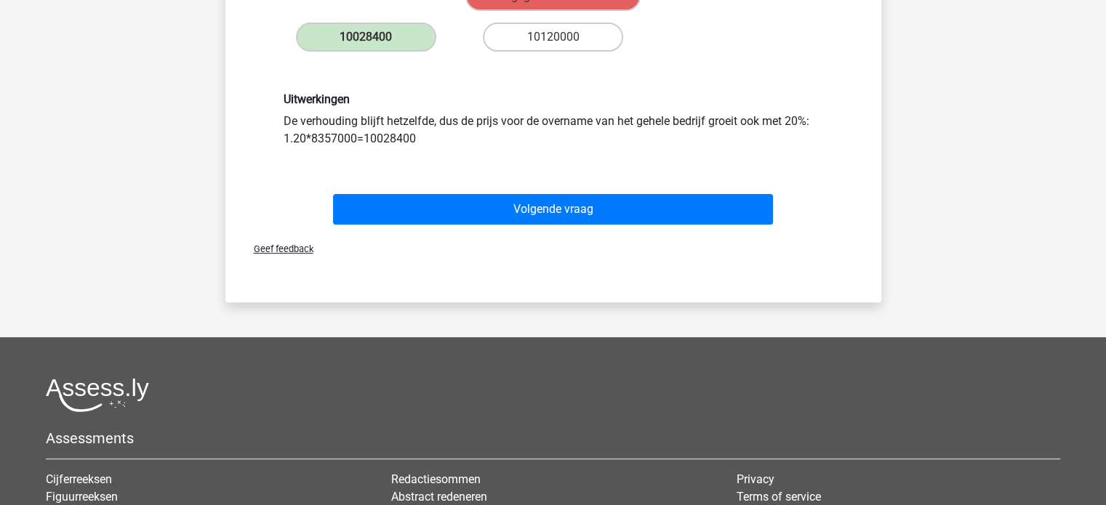
scroll to position [509, 0]
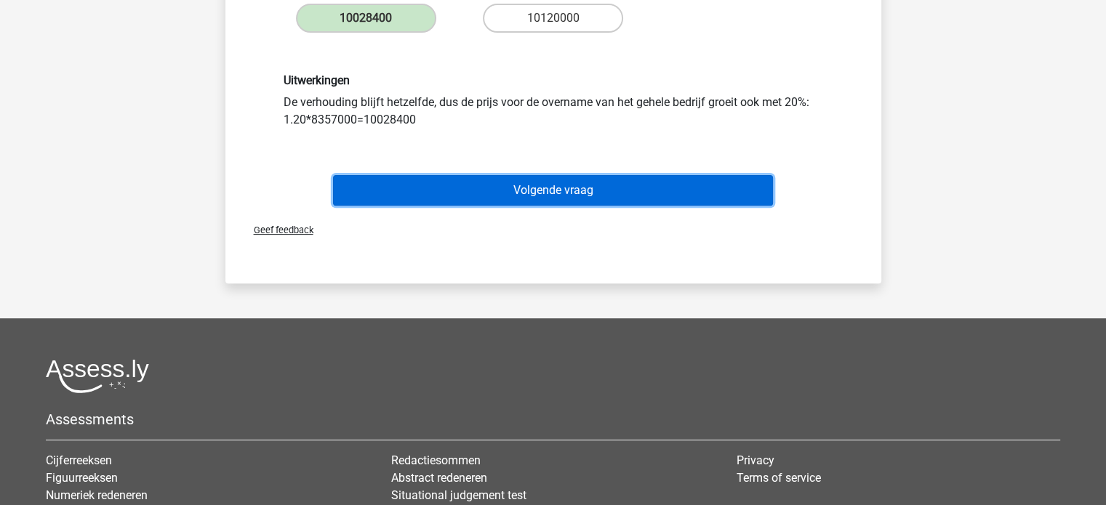
click at [558, 175] on button "Volgende vraag" at bounding box center [553, 190] width 440 height 31
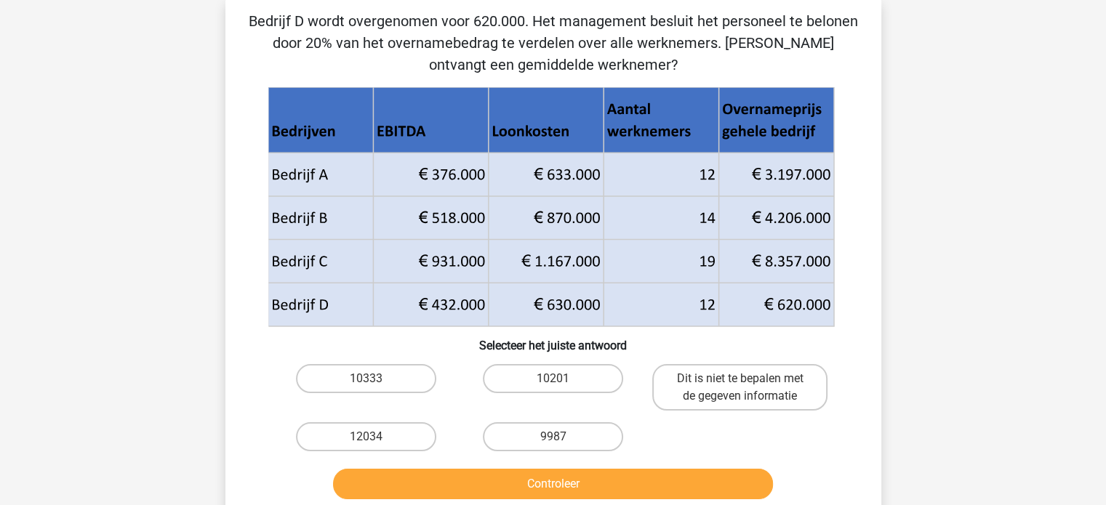
scroll to position [67, 0]
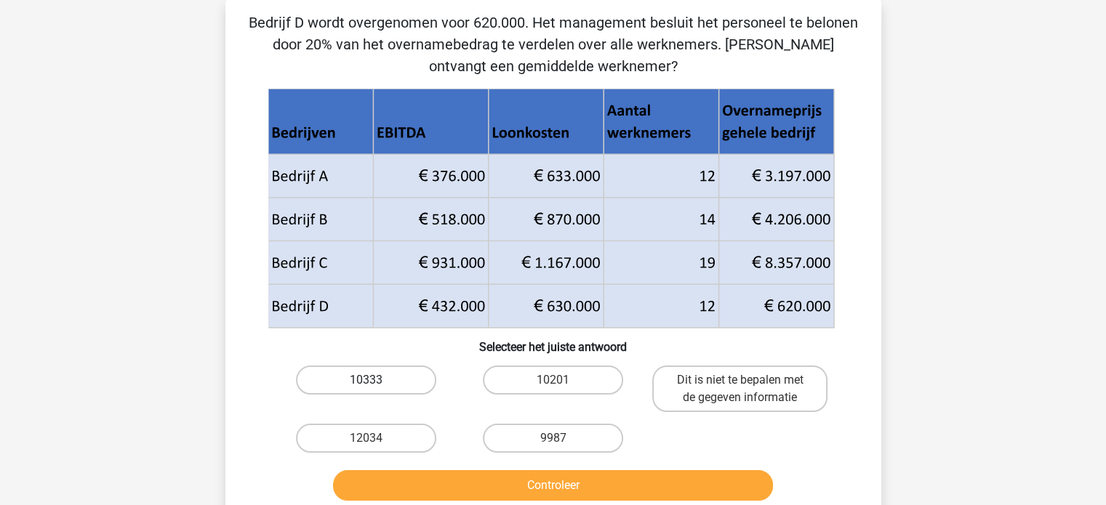
click at [348, 369] on label "10333" at bounding box center [366, 380] width 140 height 29
click at [366, 380] on input "10333" at bounding box center [370, 384] width 9 height 9
radio input "true"
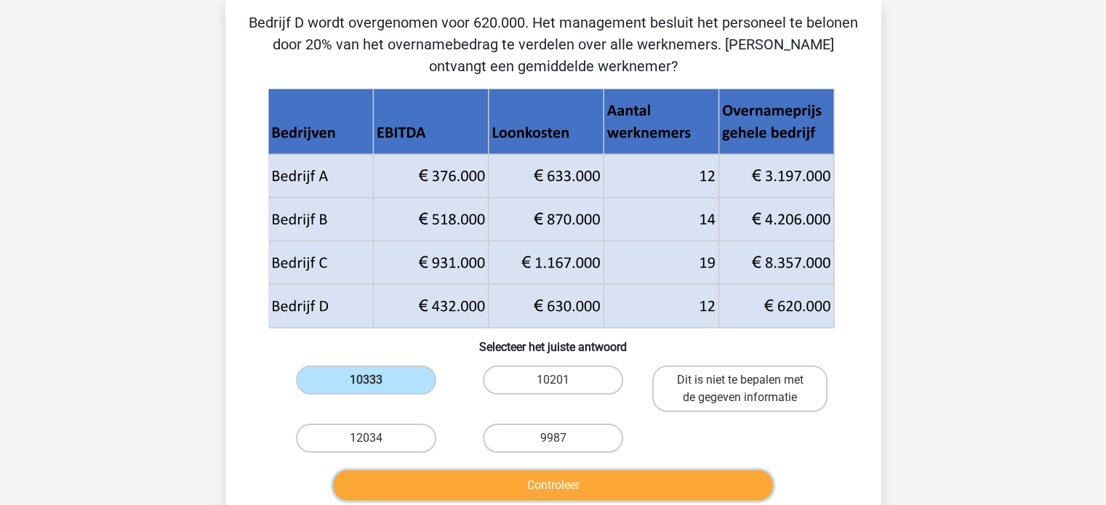
click at [556, 479] on button "Controleer" at bounding box center [553, 485] width 440 height 31
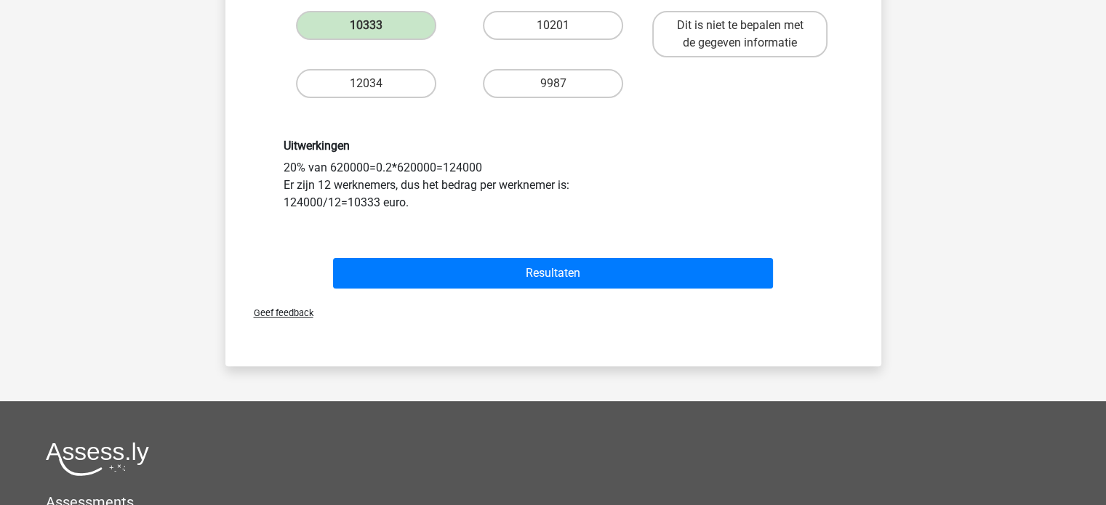
scroll to position [503, 0]
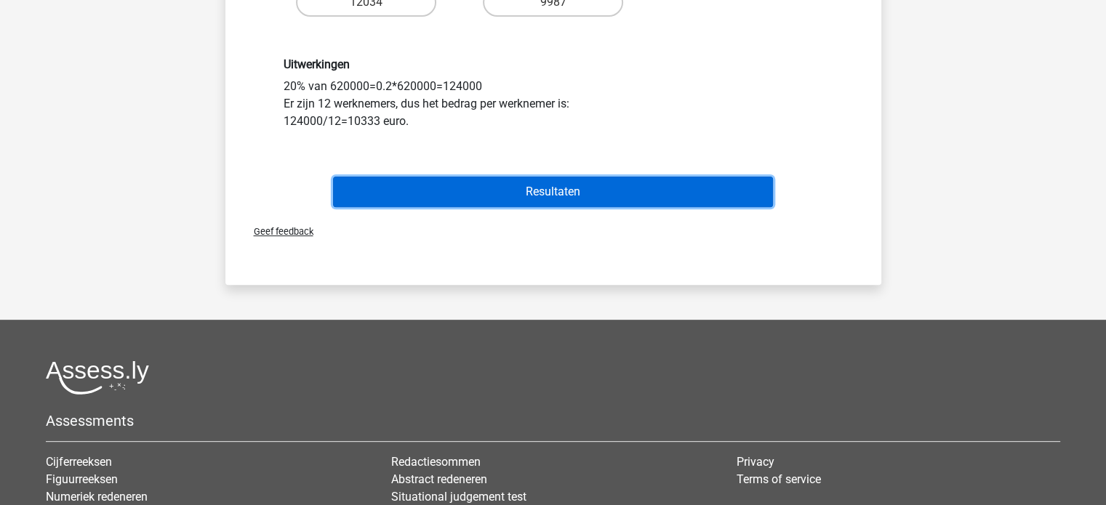
click at [570, 192] on button "Resultaten" at bounding box center [553, 192] width 440 height 31
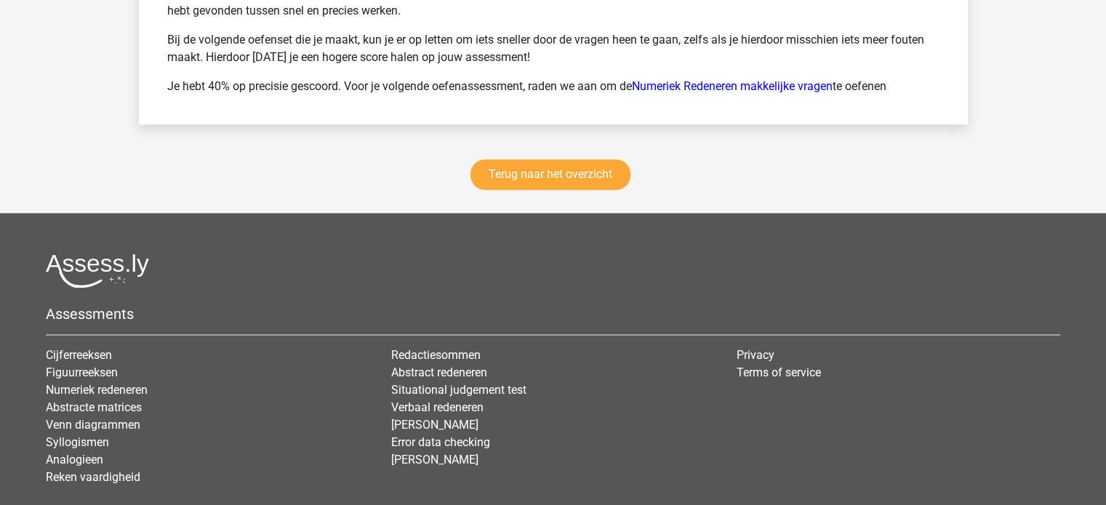
scroll to position [2108, 0]
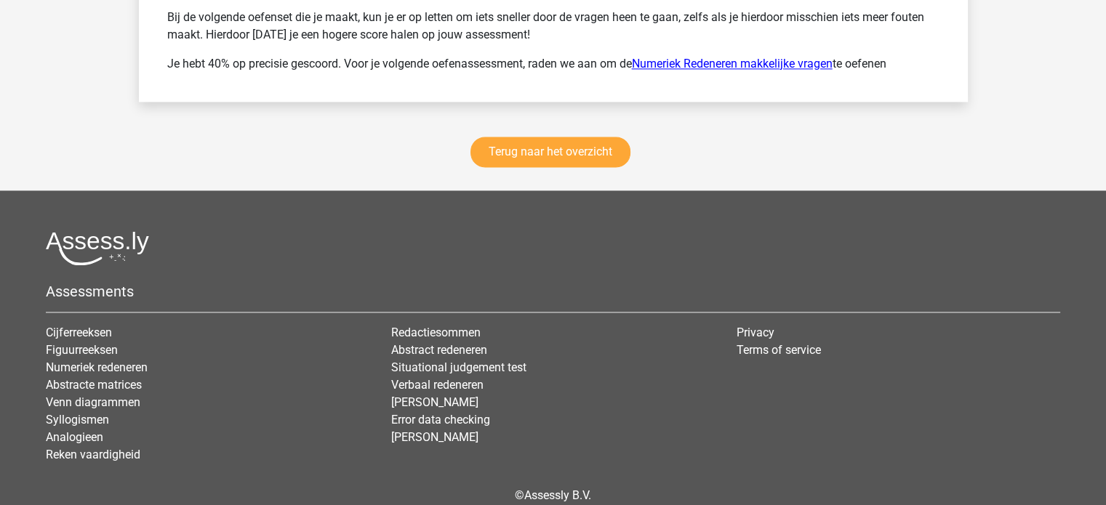
click at [731, 57] on link "Numeriek Redeneren makkelijke vragen" at bounding box center [732, 64] width 201 height 14
